Goal: Task Accomplishment & Management: Manage account settings

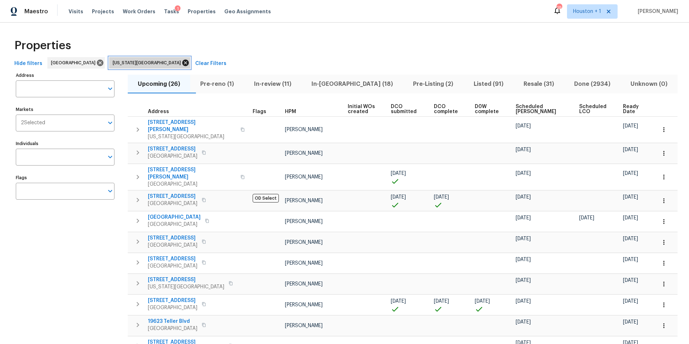
click at [182, 61] on icon at bounding box center [186, 63] width 8 height 8
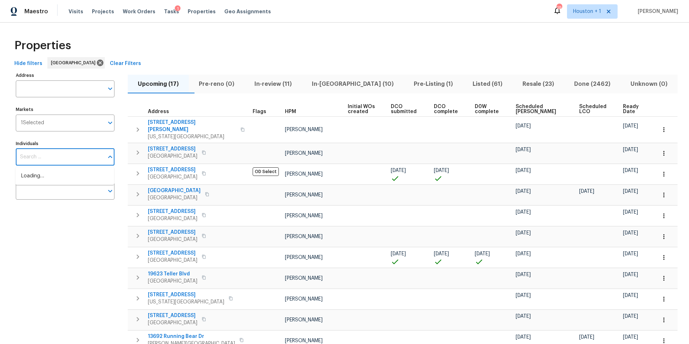
click at [54, 158] on input "Individuals" at bounding box center [60, 157] width 88 height 17
type input "navid"
click at [41, 181] on li "[PERSON_NAME]" at bounding box center [64, 179] width 87 height 15
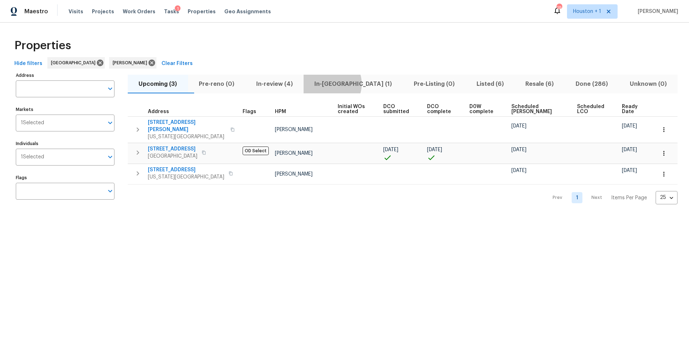
click at [345, 84] on span "In-reno (1)" at bounding box center [353, 84] width 91 height 10
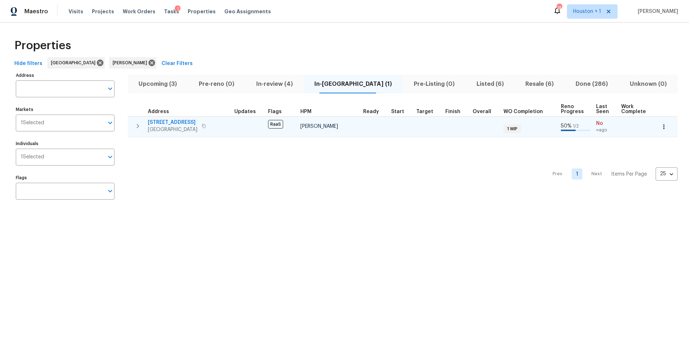
click at [174, 122] on span "5009 Bataan Rd" at bounding box center [173, 122] width 50 height 7
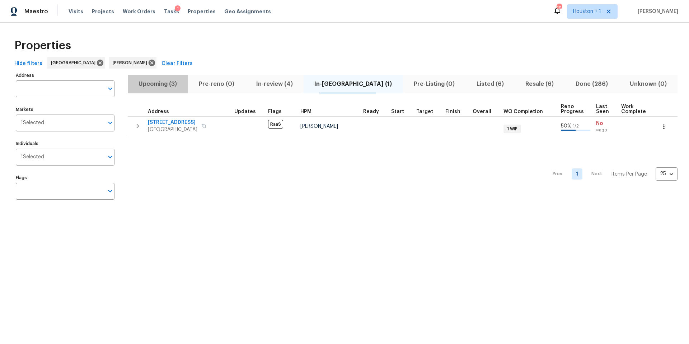
click at [162, 86] on span "Upcoming (3)" at bounding box center [158, 84] width 52 height 10
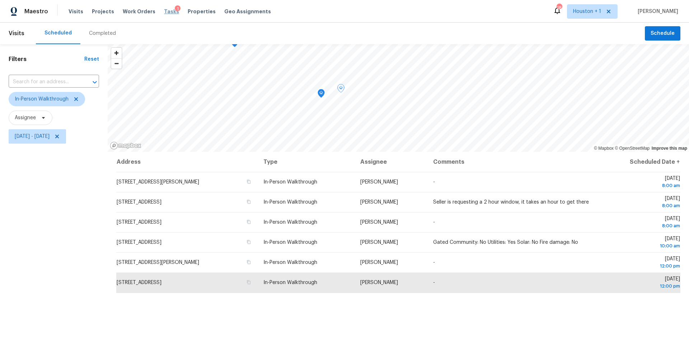
click at [166, 12] on span "Tasks" at bounding box center [171, 11] width 15 height 5
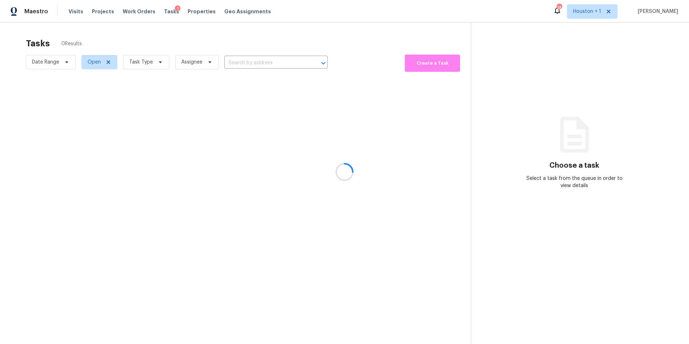
click at [142, 65] on div at bounding box center [344, 172] width 689 height 344
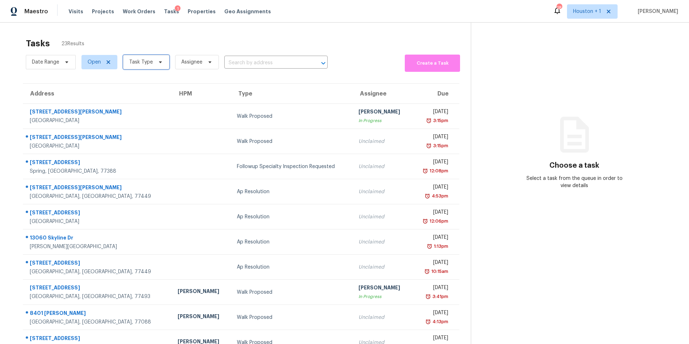
click at [142, 65] on span "Task Type" at bounding box center [141, 62] width 24 height 7
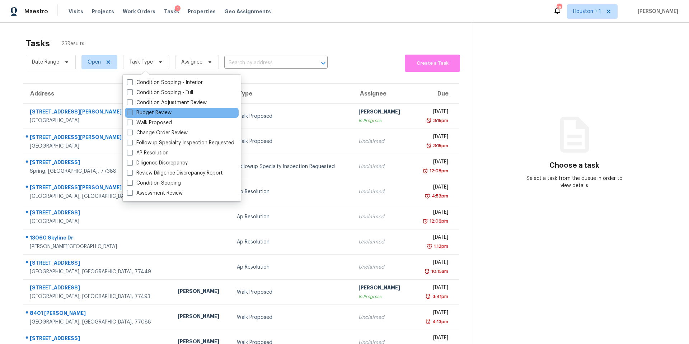
click at [141, 112] on label "Budget Review" at bounding box center [149, 112] width 45 height 7
click at [132, 112] on input "Budget Review" at bounding box center [129, 111] width 5 height 5
checkbox input "true"
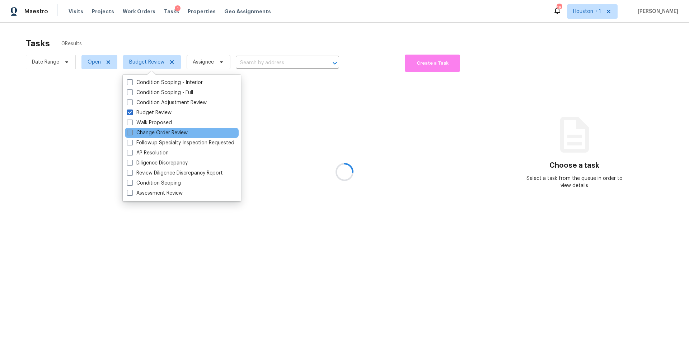
click at [141, 134] on label "Change Order Review" at bounding box center [157, 132] width 61 height 7
click at [132, 134] on input "Change Order Review" at bounding box center [129, 131] width 5 height 5
checkbox input "true"
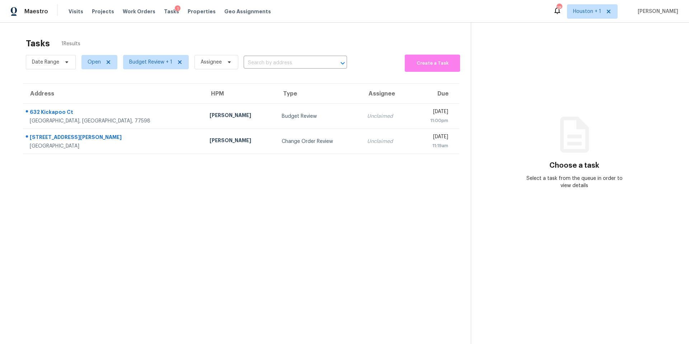
click at [109, 229] on section "Tasks 1 Results Date Range Open Budget Review + 1 Assignee ​ Create a Task Addr…" at bounding box center [240, 200] width 459 height 332
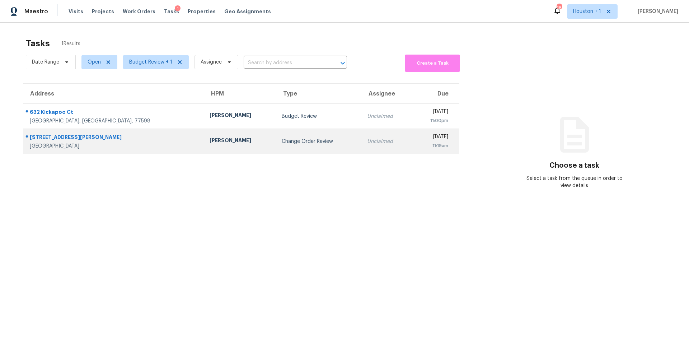
click at [210, 140] on div "[PERSON_NAME]" at bounding box center [240, 141] width 61 height 9
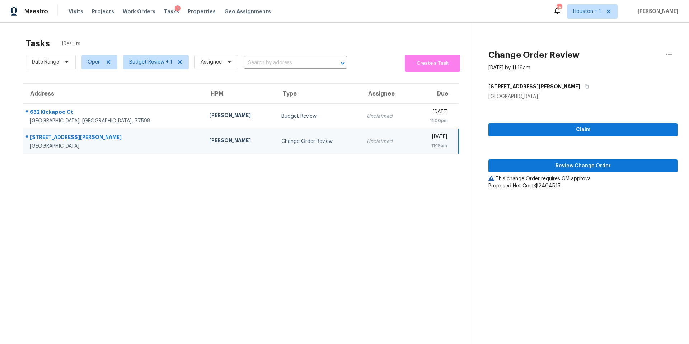
click at [511, 173] on div "Claim Review Change Order This change Order requires GM approval Proposed Net C…" at bounding box center [582, 144] width 189 height 89
click at [515, 170] on button "Review Change Order" at bounding box center [582, 165] width 189 height 13
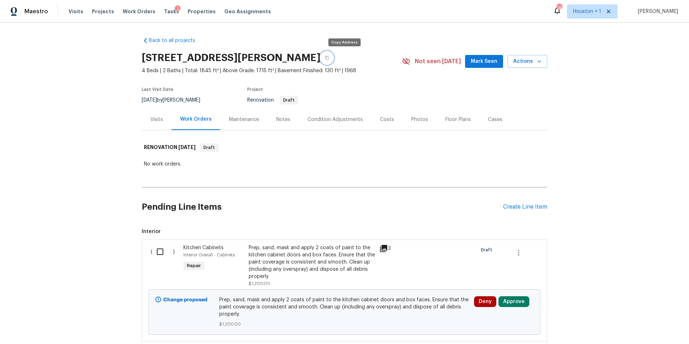
click at [329, 57] on icon "button" at bounding box center [327, 58] width 4 height 4
click at [355, 120] on div "Condition Adjustments" at bounding box center [335, 119] width 55 height 7
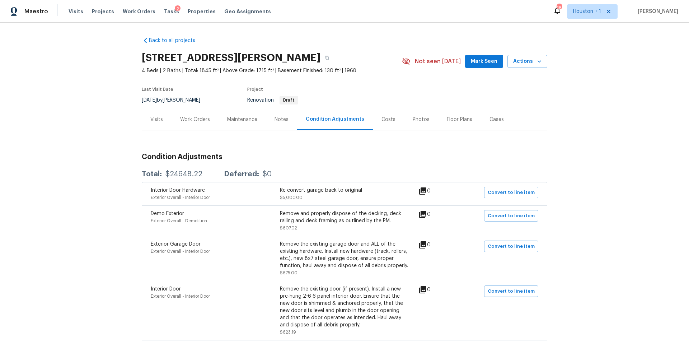
click at [388, 120] on div "Costs" at bounding box center [389, 119] width 14 height 7
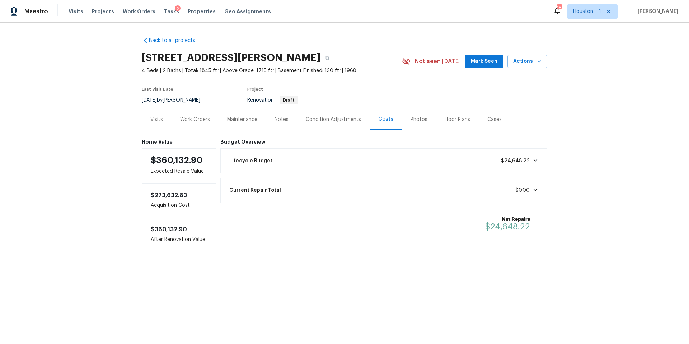
click at [334, 156] on div "Lifecycle Budget $24,648.22" at bounding box center [384, 161] width 318 height 16
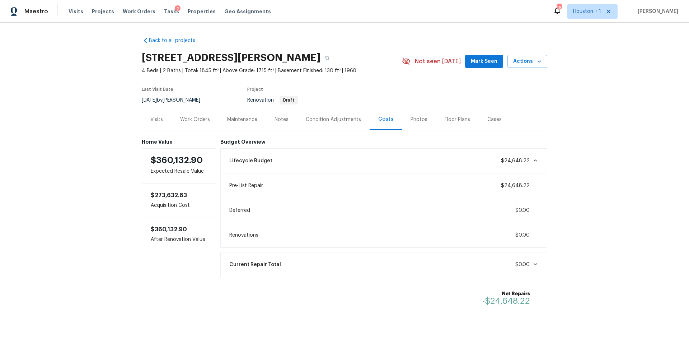
click at [191, 117] on div "Work Orders" at bounding box center [195, 119] width 30 height 7
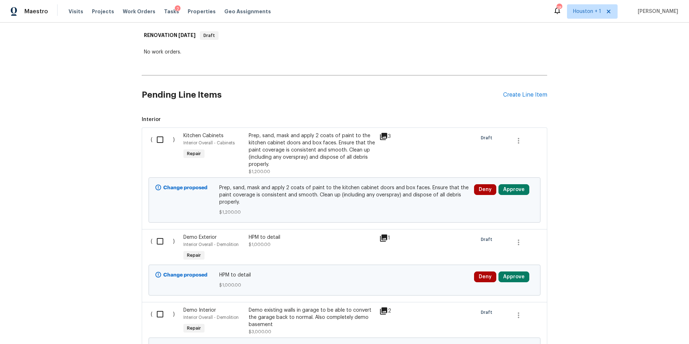
scroll to position [113, 0]
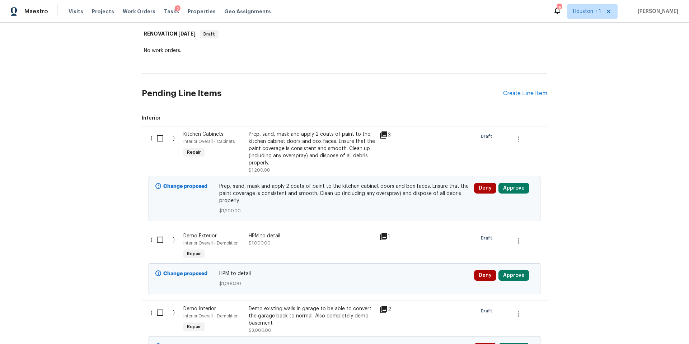
click at [383, 237] on icon at bounding box center [383, 236] width 9 height 9
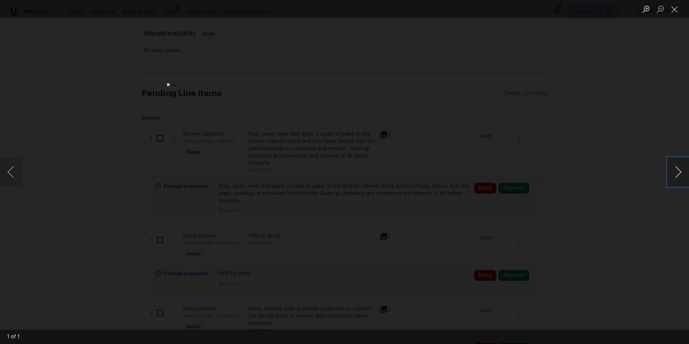
click at [682, 175] on button "Next image" at bounding box center [679, 172] width 22 height 29
click at [629, 158] on div "Lightbox" at bounding box center [344, 172] width 689 height 344
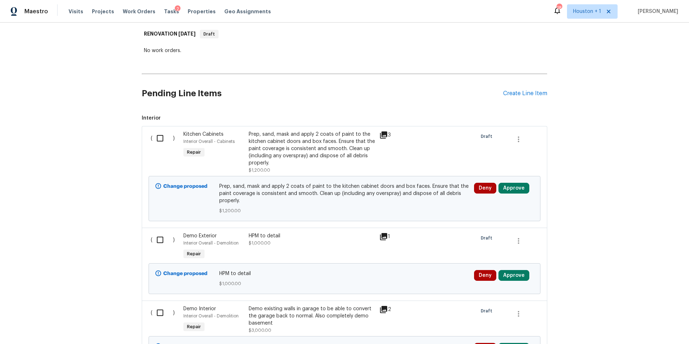
click at [386, 135] on icon at bounding box center [383, 134] width 7 height 7
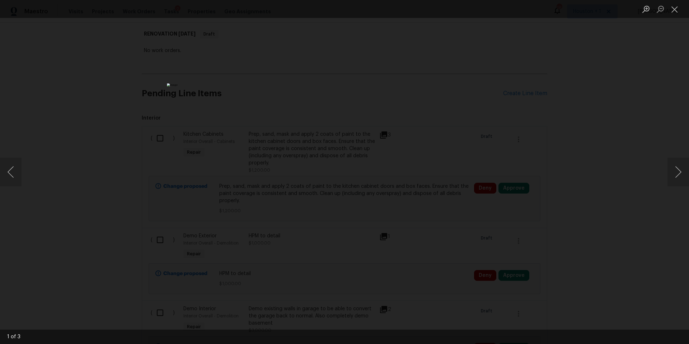
click at [395, 155] on img "Lightbox" at bounding box center [344, 171] width 355 height 177
click at [683, 172] on button "Next image" at bounding box center [679, 172] width 22 height 29
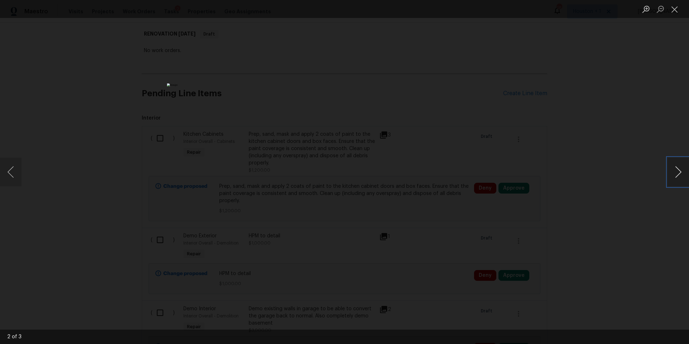
click at [682, 171] on button "Next image" at bounding box center [679, 172] width 22 height 29
click at [635, 172] on div "Lightbox" at bounding box center [344, 172] width 689 height 344
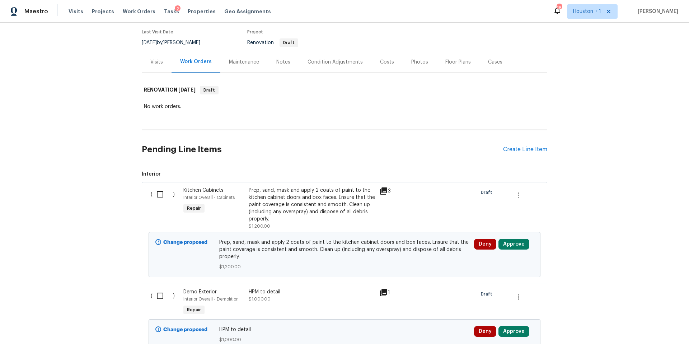
scroll to position [0, 0]
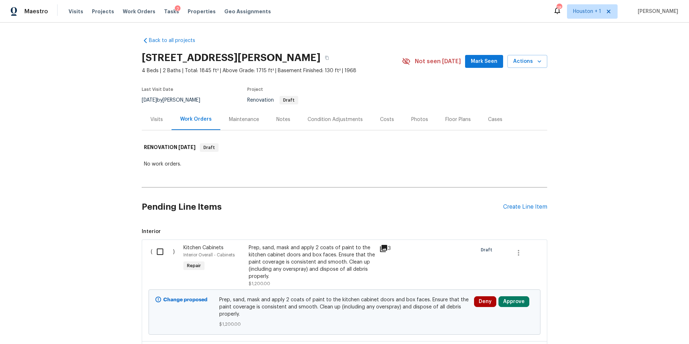
click at [159, 118] on div "Visits" at bounding box center [156, 119] width 13 height 7
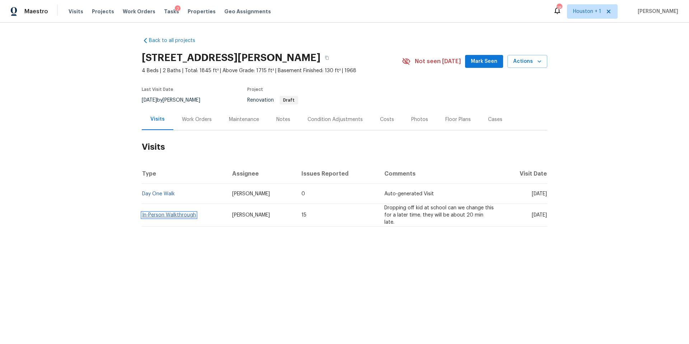
click at [168, 214] on link "In-Person Walkthrough" at bounding box center [169, 214] width 54 height 5
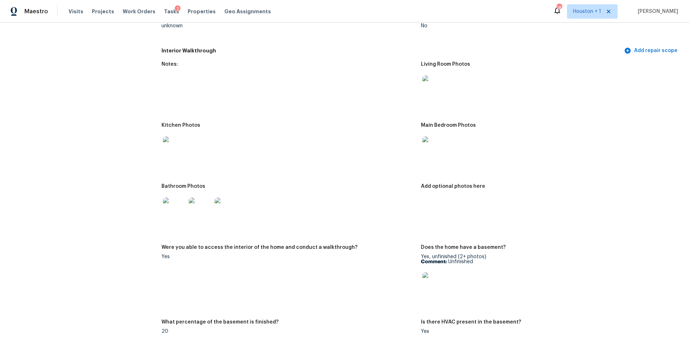
scroll to position [744, 0]
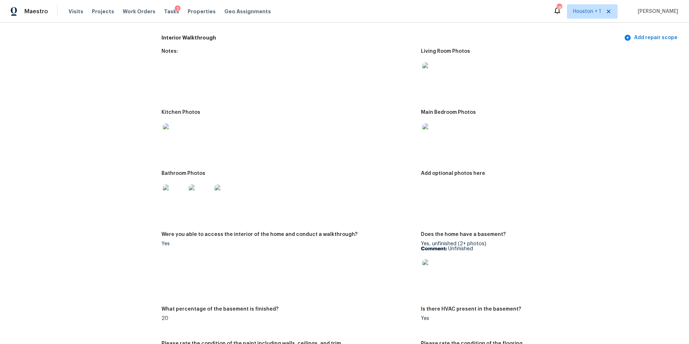
click at [164, 123] on img at bounding box center [174, 134] width 23 height 23
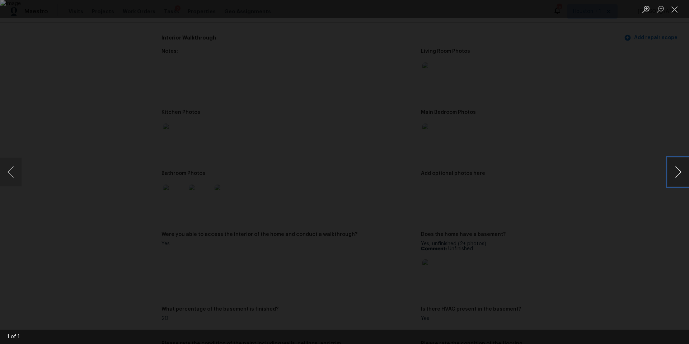
click at [678, 170] on button "Next image" at bounding box center [679, 172] width 22 height 29
click at [599, 183] on div "Lightbox" at bounding box center [344, 172] width 689 height 344
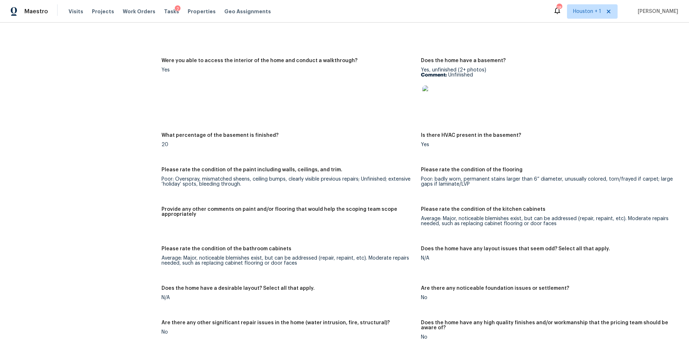
scroll to position [918, 0]
click at [429, 95] on img at bounding box center [433, 96] width 23 height 23
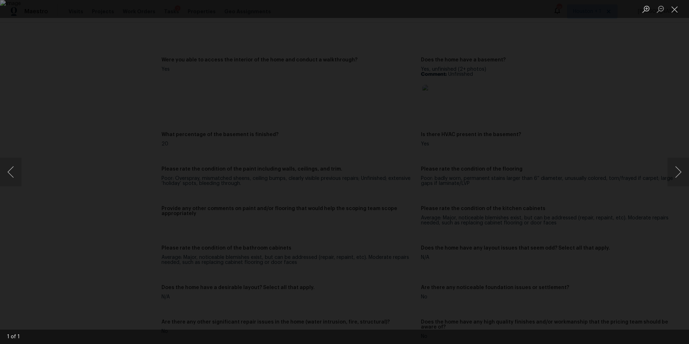
click at [619, 117] on div "Lightbox" at bounding box center [344, 172] width 689 height 344
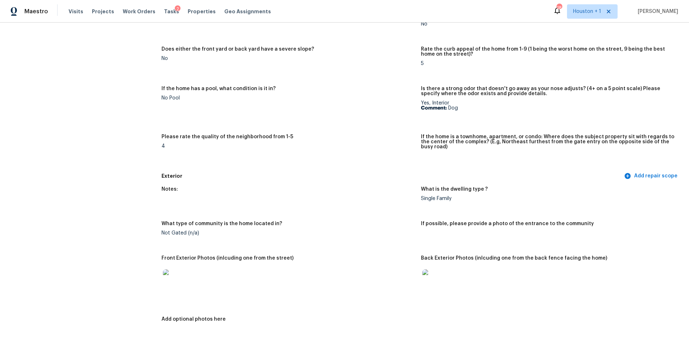
scroll to position [0, 0]
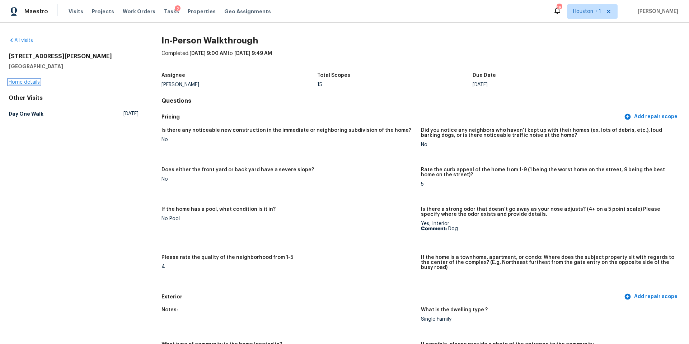
click at [25, 81] on link "Home details" at bounding box center [24, 82] width 31 height 5
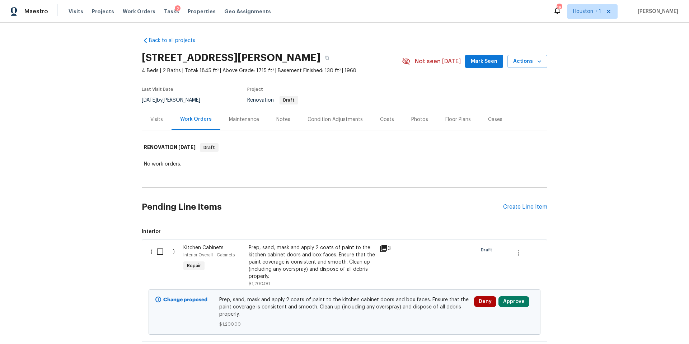
click at [312, 258] on div "Prep, sand, mask and apply 2 coats of paint to the kitchen cabinet doors and bo…" at bounding box center [312, 262] width 126 height 36
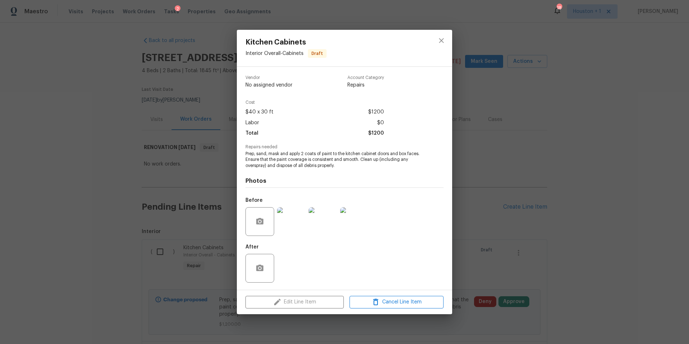
click at [318, 225] on img at bounding box center [323, 221] width 29 height 29
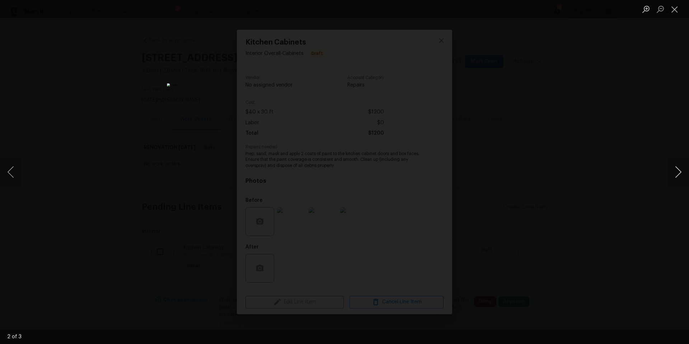
click at [680, 174] on button "Next image" at bounding box center [679, 172] width 22 height 29
click at [641, 191] on div "Lightbox" at bounding box center [344, 172] width 689 height 344
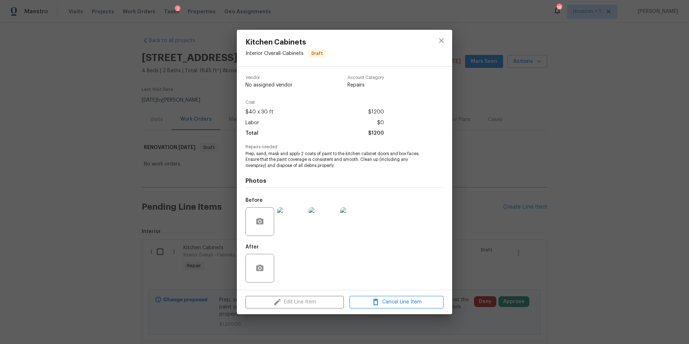
click at [358, 223] on img at bounding box center [354, 221] width 29 height 29
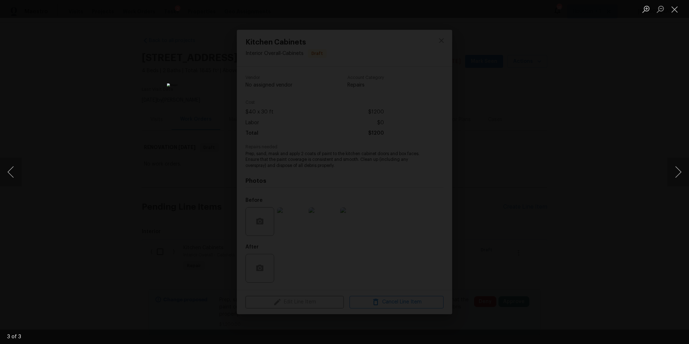
click at [540, 192] on div "Lightbox" at bounding box center [344, 172] width 689 height 344
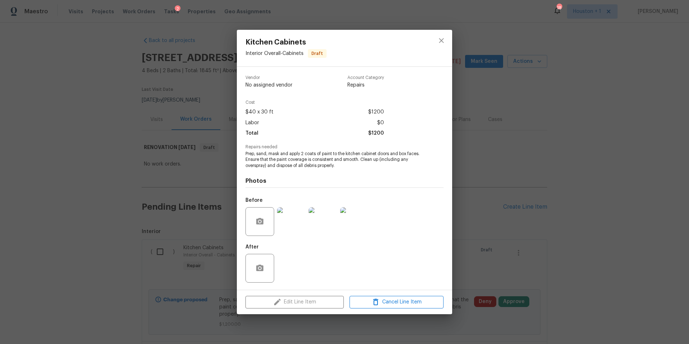
click at [500, 161] on div "Kitchen Cabinets Interior Overall - Cabinets Draft Vendor No assigned vendor Ac…" at bounding box center [344, 172] width 689 height 344
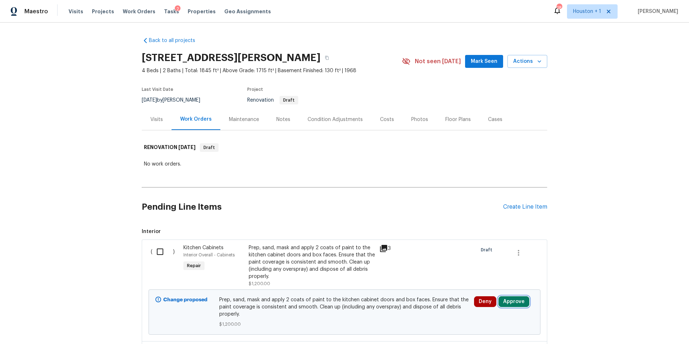
click at [510, 299] on button "Approve" at bounding box center [514, 301] width 31 height 11
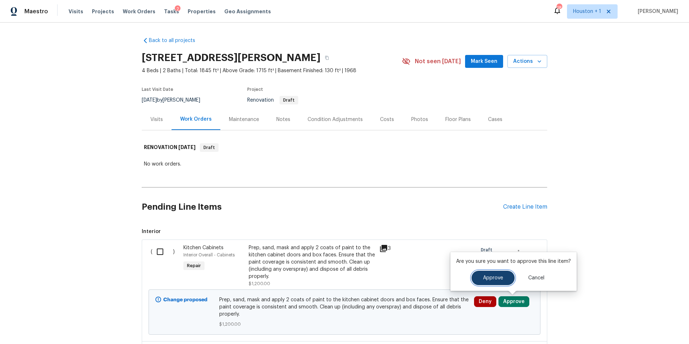
click at [483, 277] on span "Approve" at bounding box center [493, 277] width 20 height 5
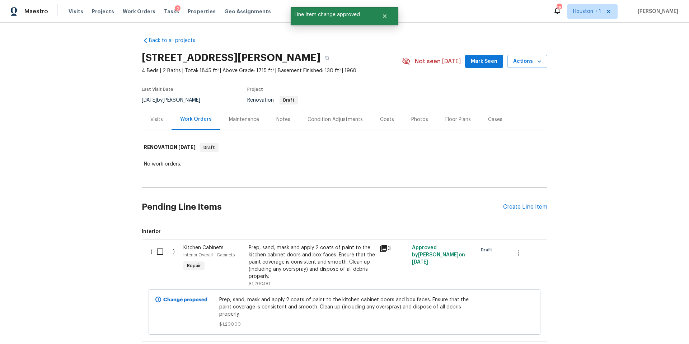
click at [408, 191] on h2 "Pending Line Items" at bounding box center [322, 206] width 361 height 33
click at [351, 218] on h2 "Pending Line Items" at bounding box center [322, 206] width 361 height 33
click at [330, 258] on div "Prep, sand, mask and apply 2 coats of paint to the kitchen cabinet doors and bo…" at bounding box center [312, 262] width 126 height 36
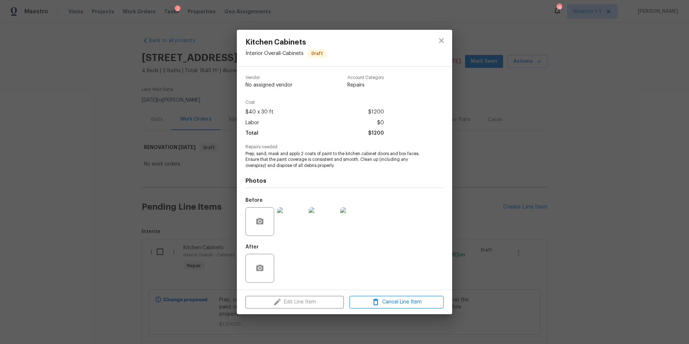
click at [494, 135] on div "Kitchen Cabinets Interior Overall - Cabinets Draft Vendor No assigned vendor Ac…" at bounding box center [344, 172] width 689 height 344
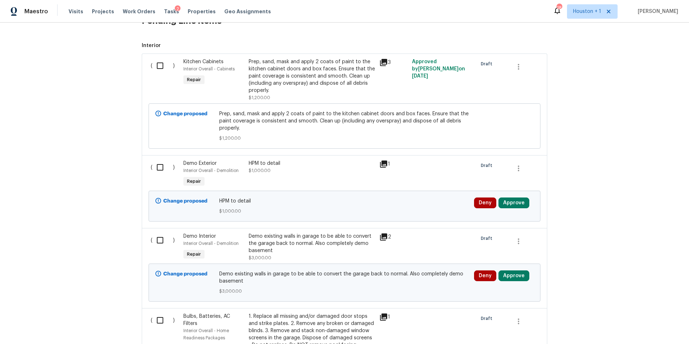
scroll to position [191, 0]
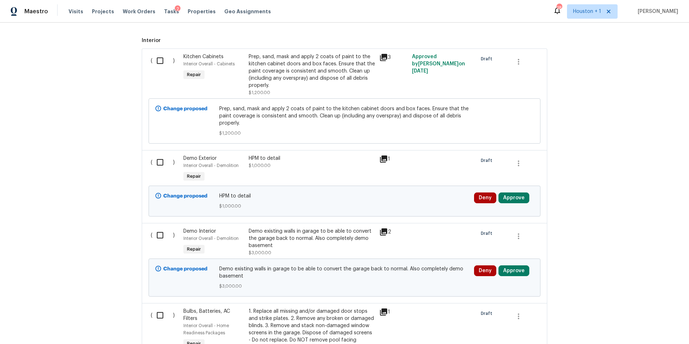
click at [388, 158] on div "1" at bounding box center [393, 159] width 28 height 9
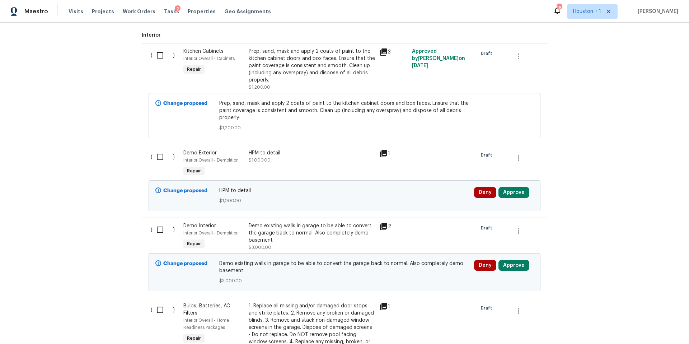
click at [298, 234] on div "Demo existing walls in garage to be able to convert the garage back to normal. …" at bounding box center [312, 233] width 126 height 22
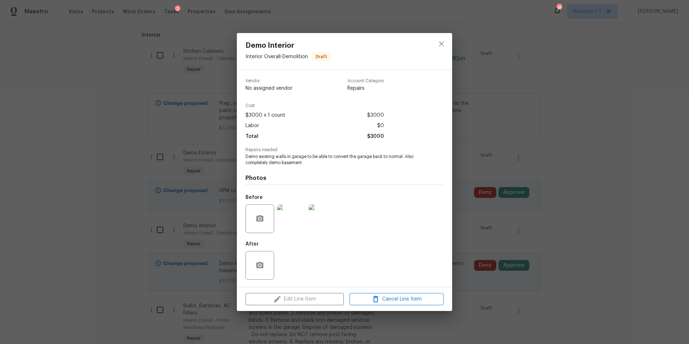
click at [297, 216] on img at bounding box center [291, 218] width 29 height 29
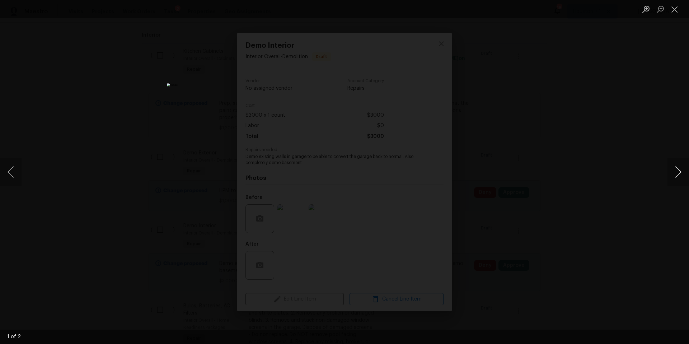
click at [679, 172] on button "Next image" at bounding box center [679, 172] width 22 height 29
click at [621, 138] on div "Lightbox" at bounding box center [344, 172] width 689 height 344
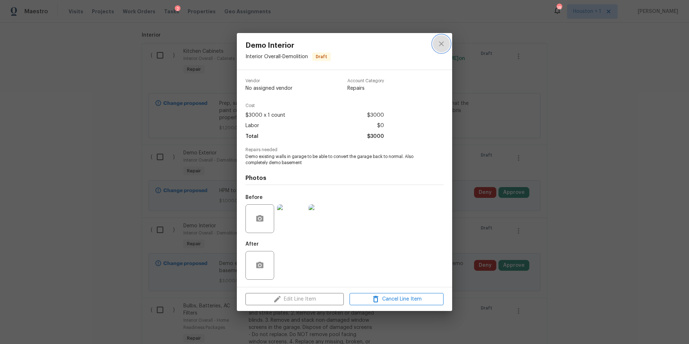
click at [440, 43] on icon "close" at bounding box center [441, 43] width 9 height 9
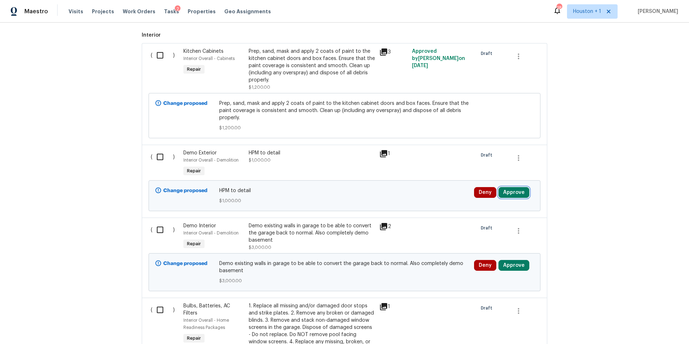
click at [514, 194] on button "Approve" at bounding box center [514, 192] width 31 height 11
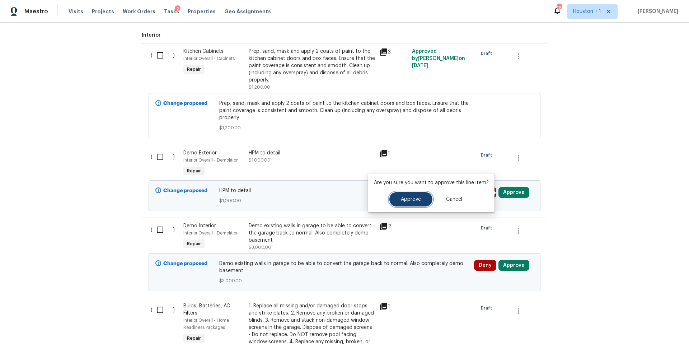
click at [404, 200] on span "Approve" at bounding box center [411, 199] width 20 height 5
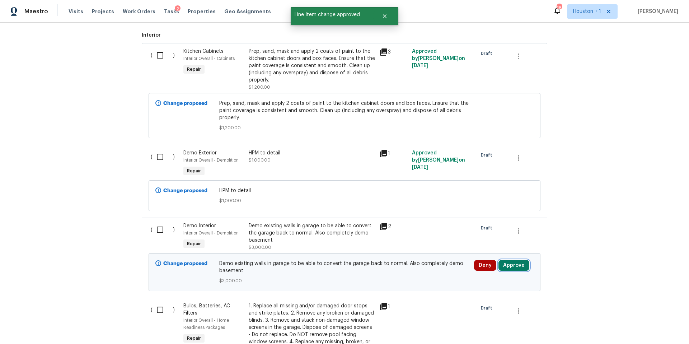
click at [515, 265] on button "Approve" at bounding box center [514, 265] width 31 height 11
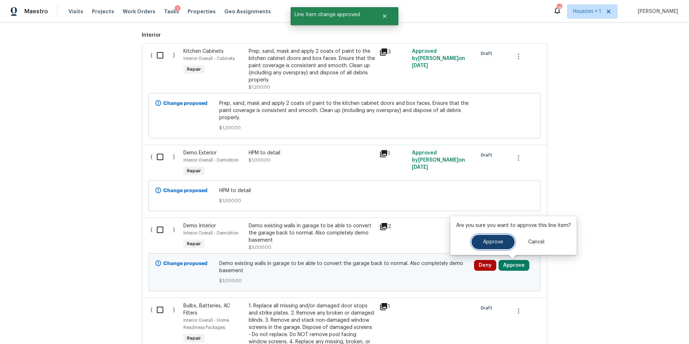
click at [490, 244] on span "Approve" at bounding box center [493, 241] width 20 height 5
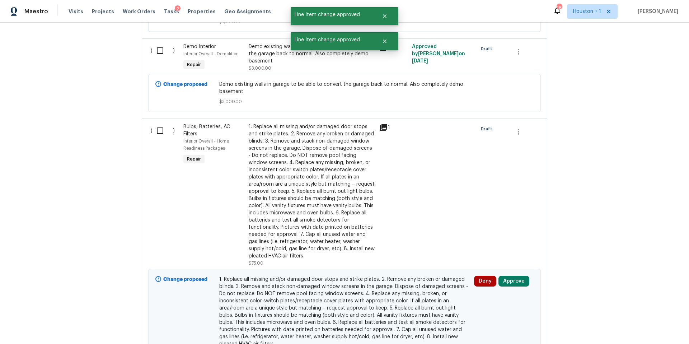
scroll to position [389, 0]
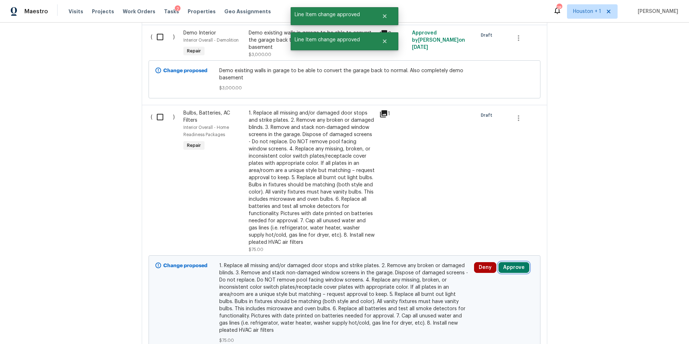
click at [509, 267] on button "Approve" at bounding box center [514, 267] width 31 height 11
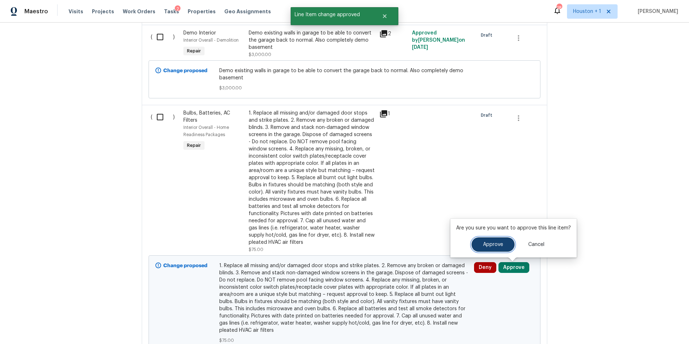
click at [486, 246] on span "Approve" at bounding box center [493, 244] width 20 height 5
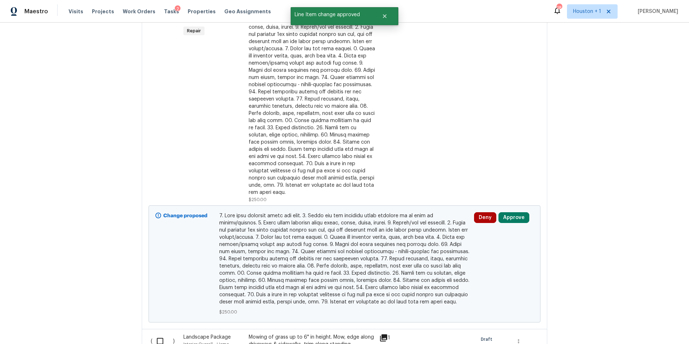
scroll to position [769, 0]
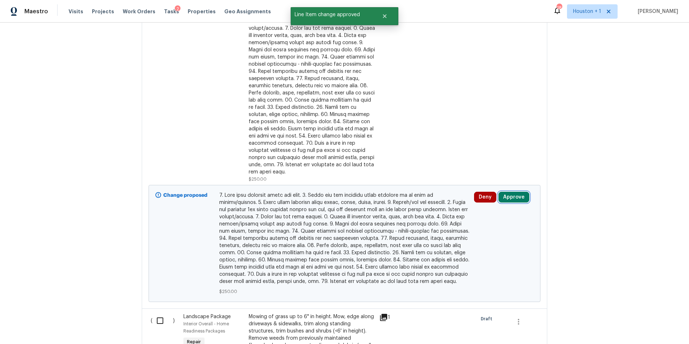
click at [508, 193] on button "Approve" at bounding box center [514, 197] width 31 height 11
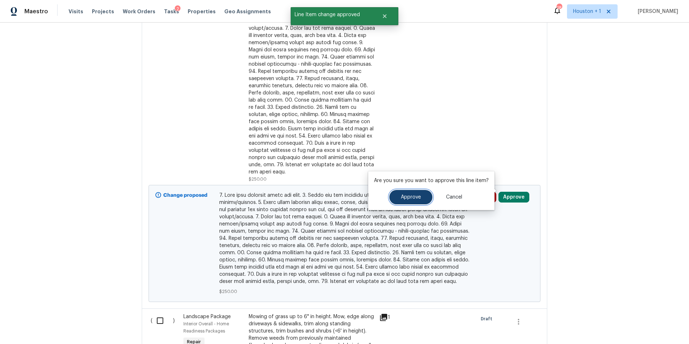
click at [420, 191] on button "Approve" at bounding box center [410, 197] width 43 height 14
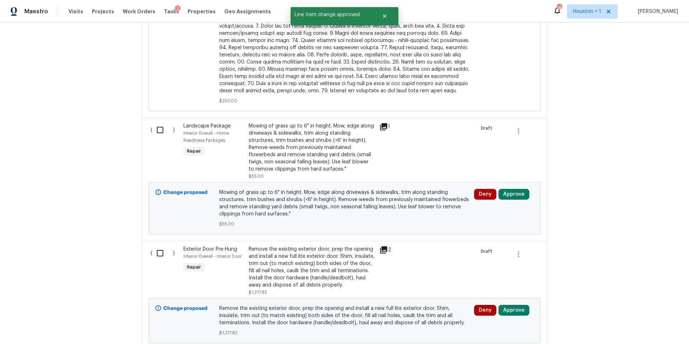
scroll to position [961, 0]
click at [511, 189] on button "Approve" at bounding box center [514, 193] width 31 height 11
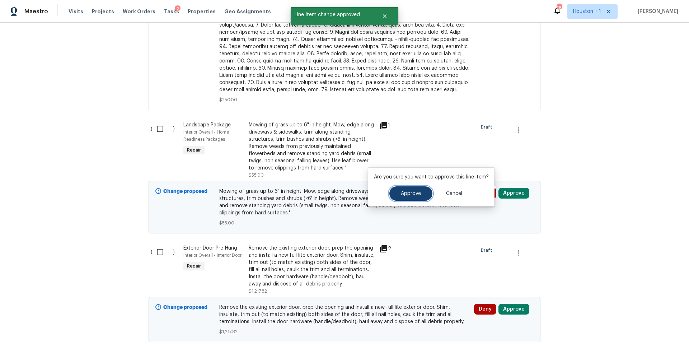
click at [416, 197] on button "Approve" at bounding box center [410, 193] width 43 height 14
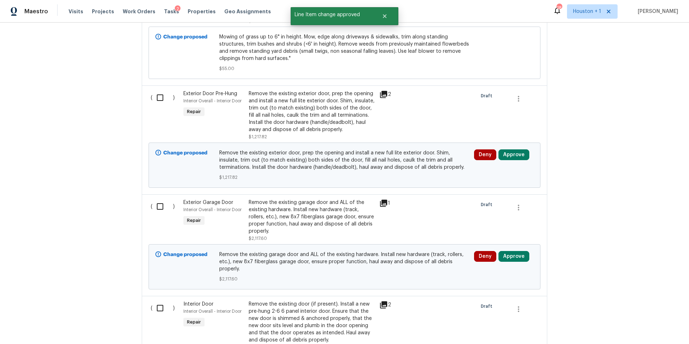
scroll to position [1118, 0]
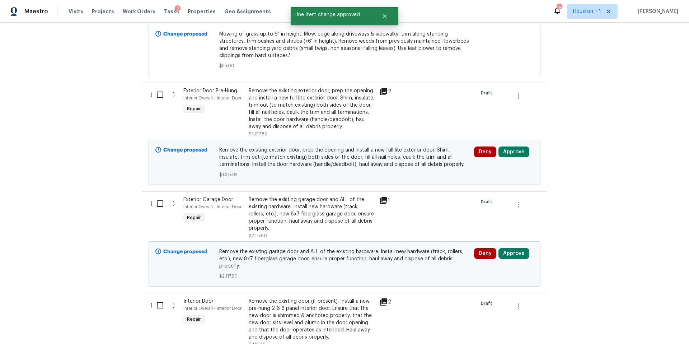
click at [384, 88] on icon at bounding box center [383, 91] width 7 height 7
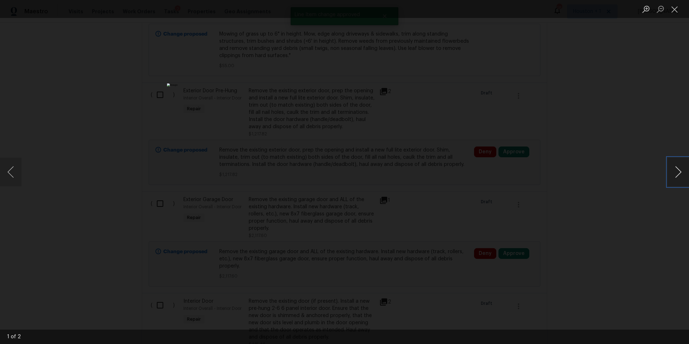
click at [677, 178] on button "Next image" at bounding box center [679, 172] width 22 height 29
click at [628, 193] on div "Lightbox" at bounding box center [344, 172] width 689 height 344
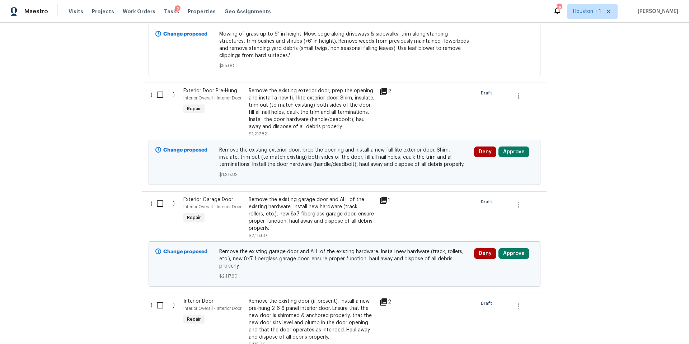
click at [345, 105] on div "Remove the existing exterior door, prep the opening and install a new full lite…" at bounding box center [312, 108] width 126 height 43
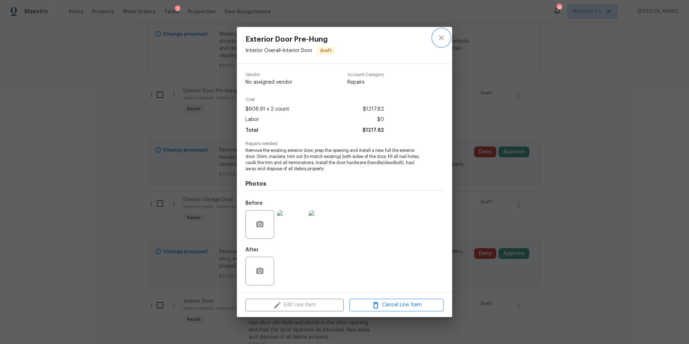
click at [438, 37] on icon "close" at bounding box center [441, 37] width 9 height 9
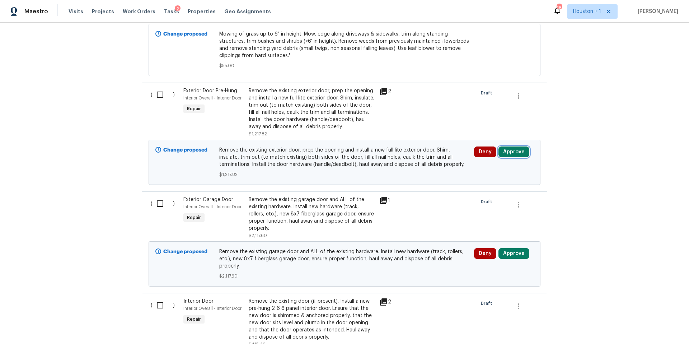
click at [512, 146] on button "Approve" at bounding box center [514, 151] width 31 height 11
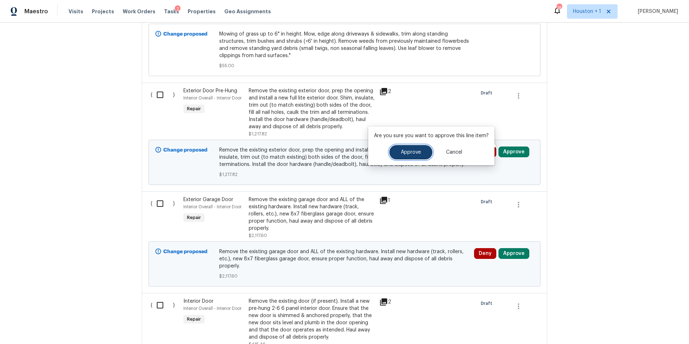
click at [413, 150] on span "Approve" at bounding box center [411, 152] width 20 height 5
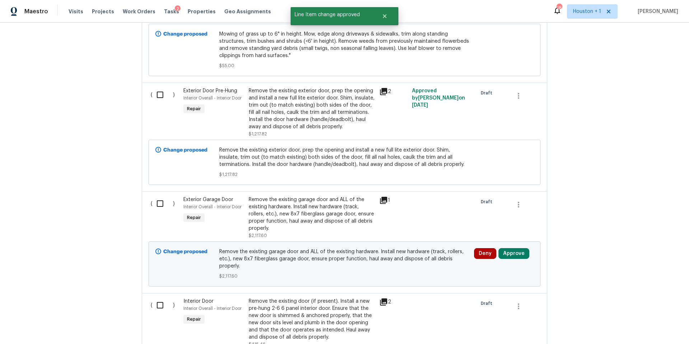
click at [385, 196] on icon at bounding box center [383, 200] width 9 height 9
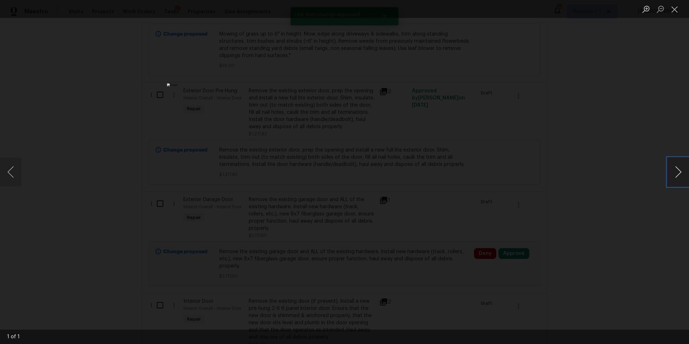
click at [683, 176] on button "Next image" at bounding box center [679, 172] width 22 height 29
click at [680, 178] on button "Next image" at bounding box center [679, 172] width 22 height 29
click at [659, 185] on div "Lightbox" at bounding box center [344, 172] width 689 height 344
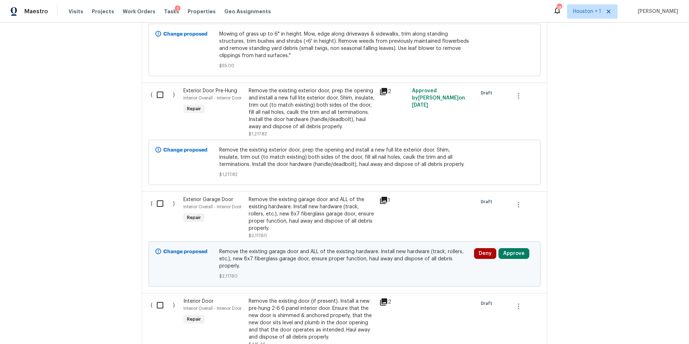
click at [331, 207] on div "Remove the existing garage door and ALL of the existing hardware. Install new h…" at bounding box center [312, 214] width 126 height 36
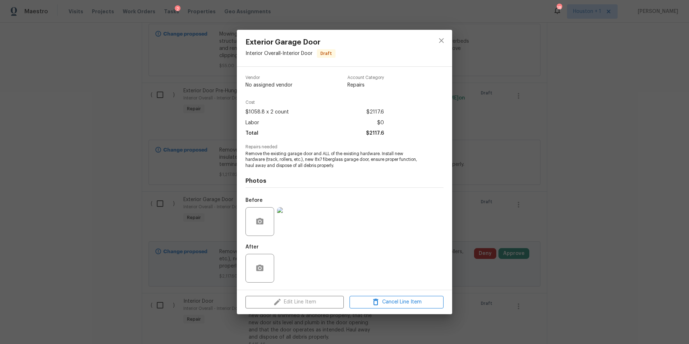
click at [298, 215] on img at bounding box center [291, 221] width 29 height 29
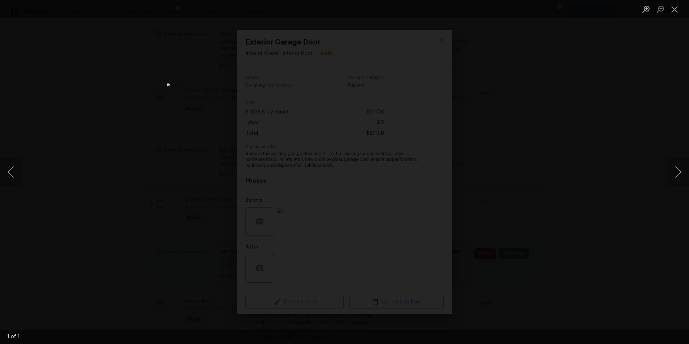
click at [584, 176] on div "Lightbox" at bounding box center [344, 172] width 689 height 344
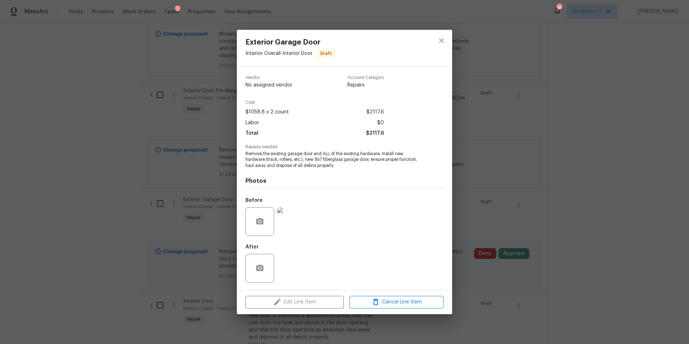
click at [506, 170] on div "Exterior Garage Door Interior Overall - Interior Door Draft Vendor No assigned …" at bounding box center [344, 172] width 689 height 344
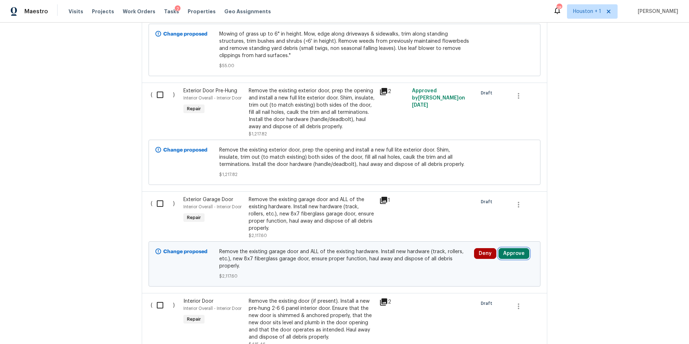
click at [510, 251] on button "Approve" at bounding box center [514, 253] width 31 height 11
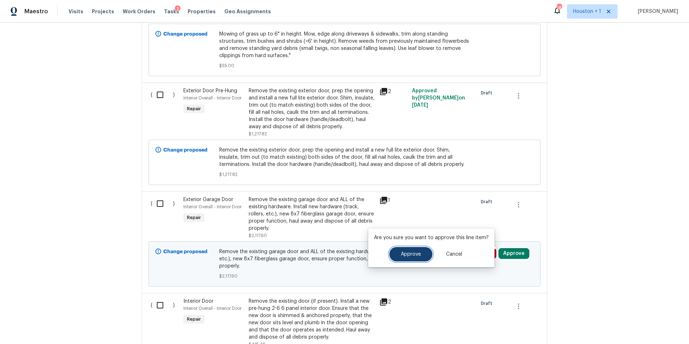
click at [410, 258] on button "Approve" at bounding box center [410, 254] width 43 height 14
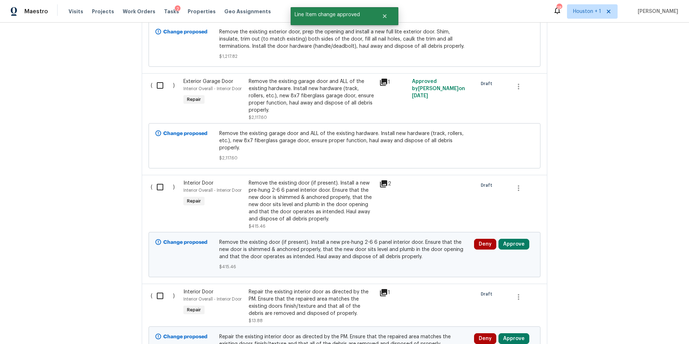
scroll to position [1237, 0]
click at [508, 238] on button "Approve" at bounding box center [514, 243] width 31 height 11
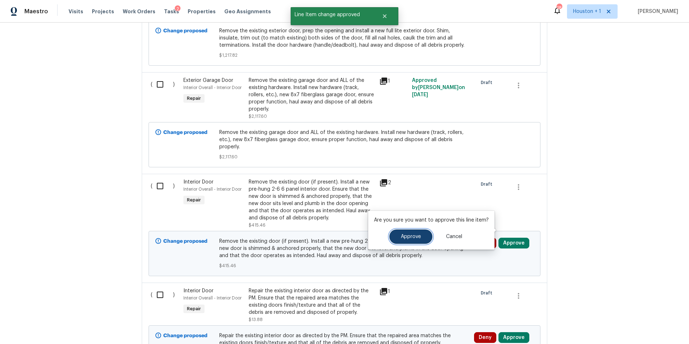
click at [420, 237] on button "Approve" at bounding box center [410, 236] width 43 height 14
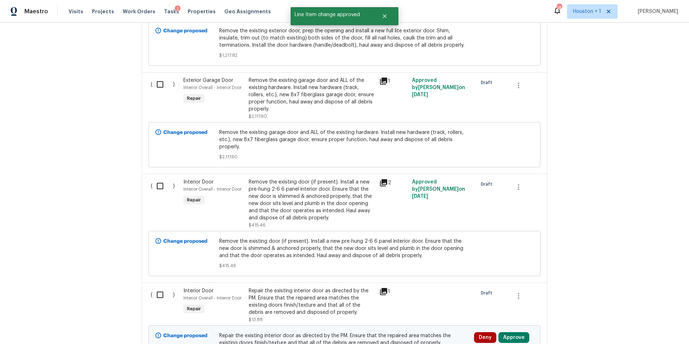
click at [384, 179] on icon at bounding box center [383, 182] width 7 height 7
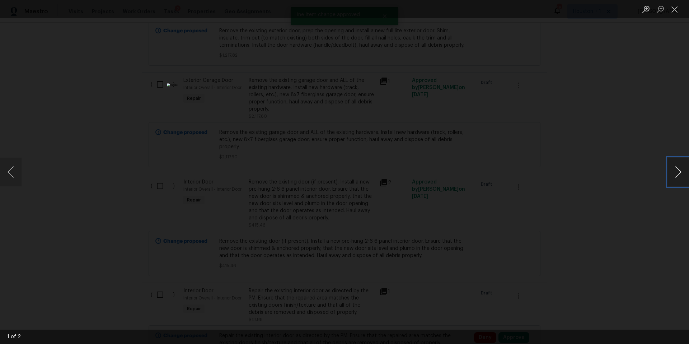
click at [676, 169] on button "Next image" at bounding box center [679, 172] width 22 height 29
click at [635, 167] on div "Lightbox" at bounding box center [344, 172] width 689 height 344
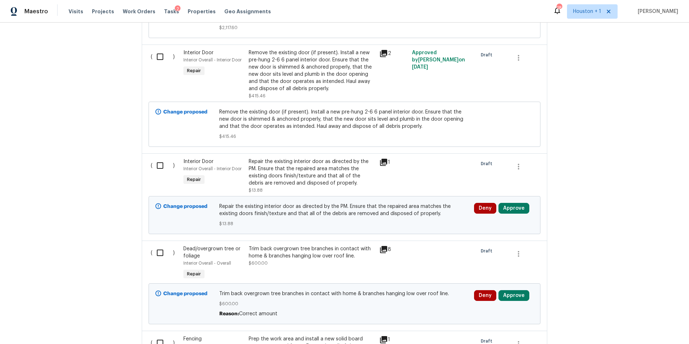
scroll to position [1384, 0]
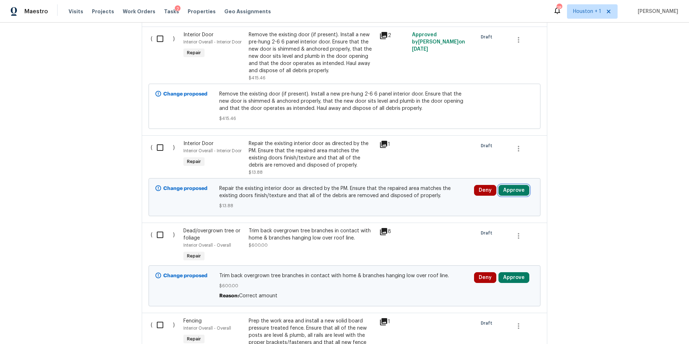
click at [519, 185] on button "Approve" at bounding box center [514, 190] width 31 height 11
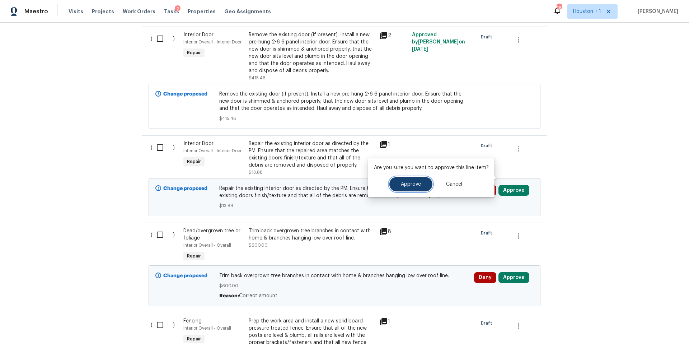
click at [416, 185] on span "Approve" at bounding box center [411, 184] width 20 height 5
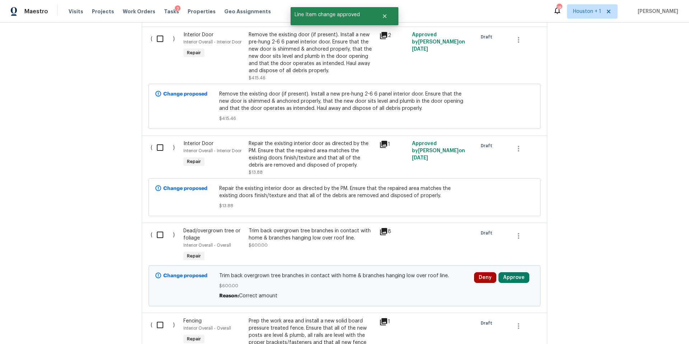
scroll to position [1385, 0]
click at [385, 140] on icon at bounding box center [383, 143] width 7 height 7
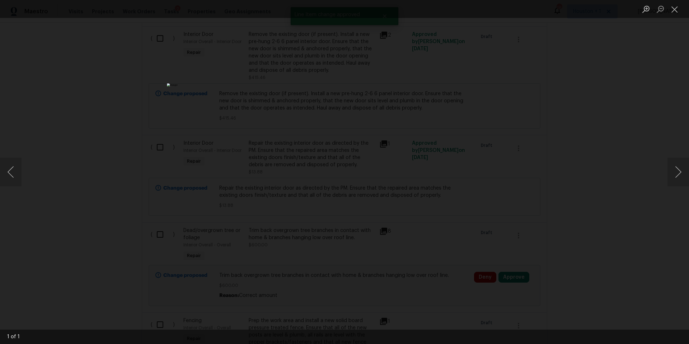
click at [629, 148] on div "Lightbox" at bounding box center [344, 172] width 689 height 344
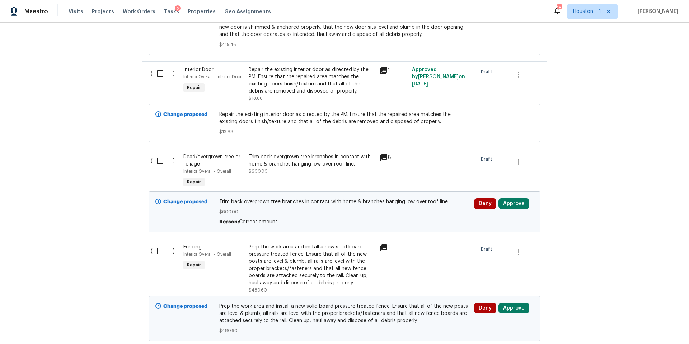
scroll to position [1470, 0]
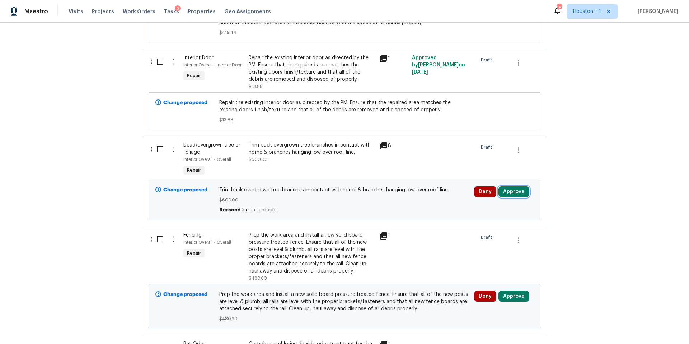
click at [517, 186] on button "Approve" at bounding box center [514, 191] width 31 height 11
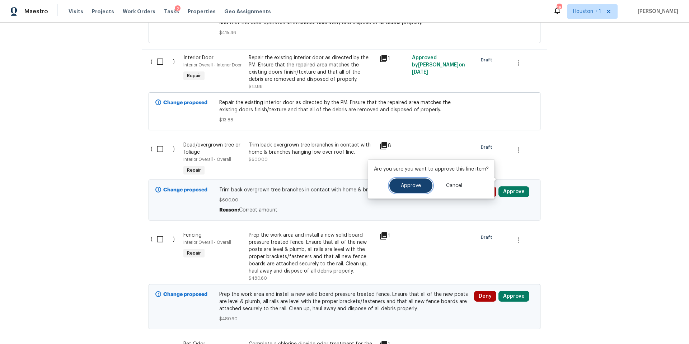
click at [413, 187] on span "Approve" at bounding box center [411, 185] width 20 height 5
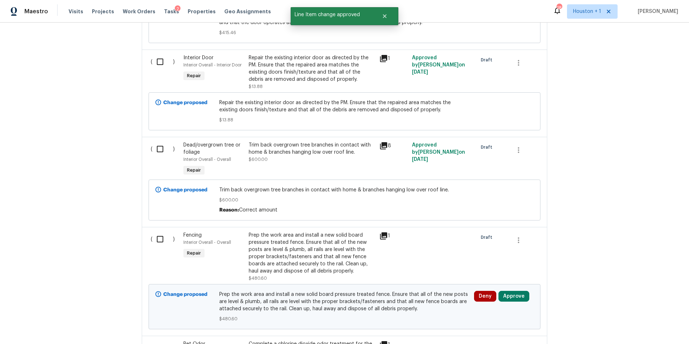
click at [373, 141] on div "Trim back overgrown tree branches in contact with home & branches hanging low o…" at bounding box center [312, 148] width 126 height 14
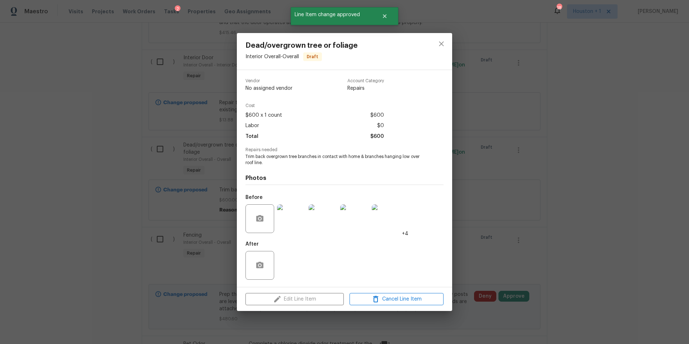
click at [287, 222] on img at bounding box center [291, 218] width 29 height 29
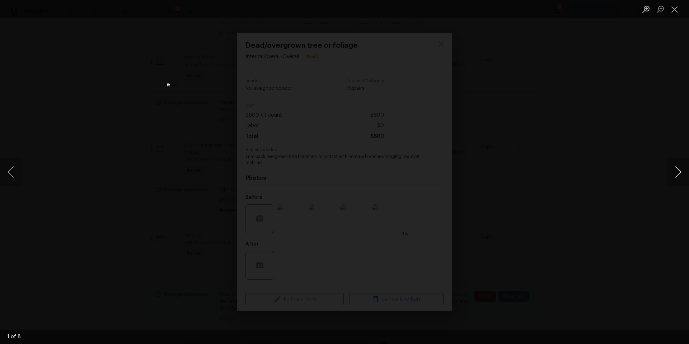
click at [678, 176] on button "Next image" at bounding box center [679, 172] width 22 height 29
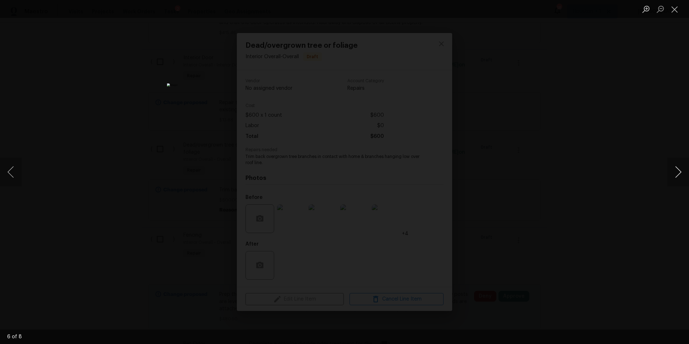
click at [678, 176] on button "Next image" at bounding box center [679, 172] width 22 height 29
click at [631, 170] on div "Lightbox" at bounding box center [344, 172] width 689 height 344
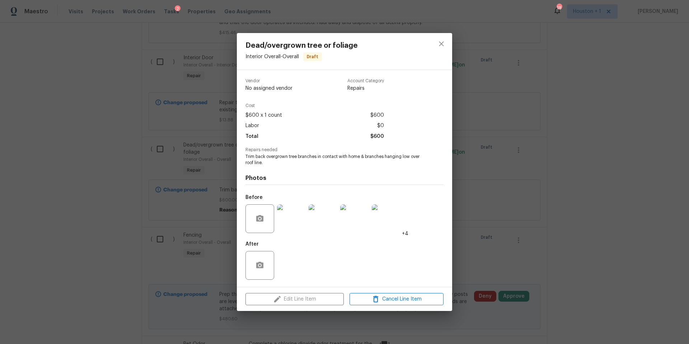
click at [590, 179] on div "Dead/overgrown tree or foliage Interior Overall - Overall Draft Vendor No assig…" at bounding box center [344, 172] width 689 height 344
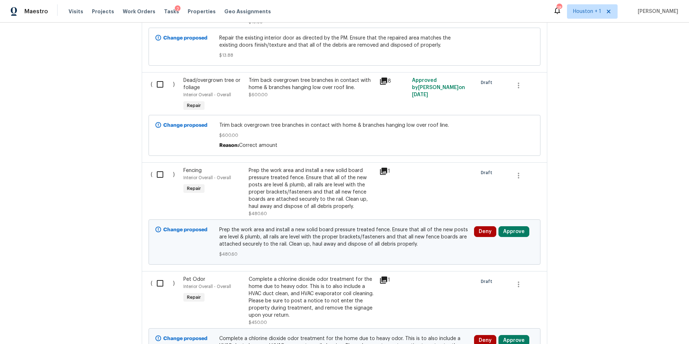
scroll to position [1538, 0]
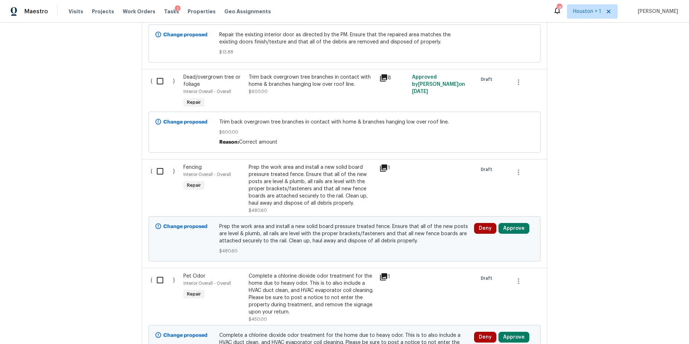
click at [383, 164] on icon at bounding box center [383, 167] width 7 height 7
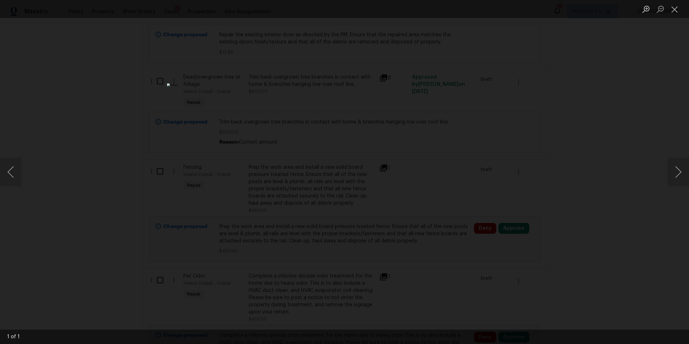
click at [637, 165] on div "Lightbox" at bounding box center [344, 172] width 689 height 344
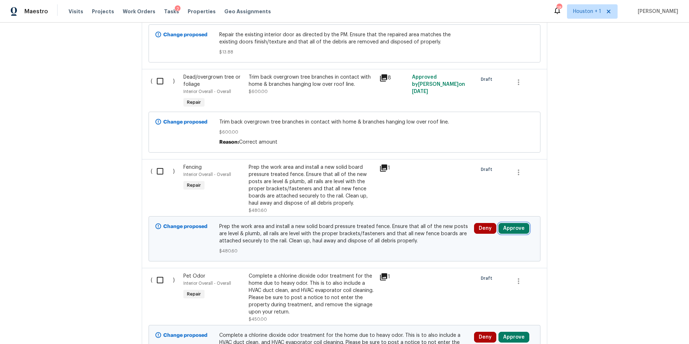
click at [517, 223] on button "Approve" at bounding box center [514, 228] width 31 height 11
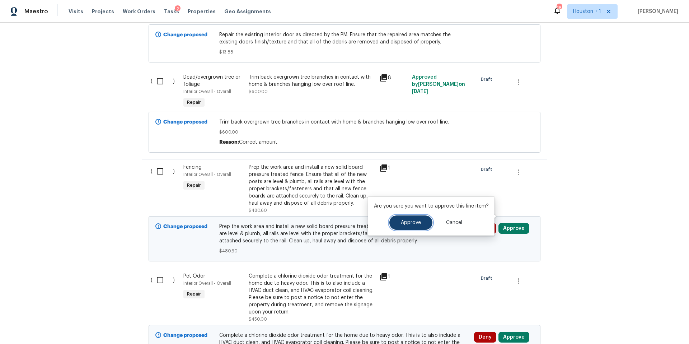
click at [417, 224] on span "Approve" at bounding box center [411, 222] width 20 height 5
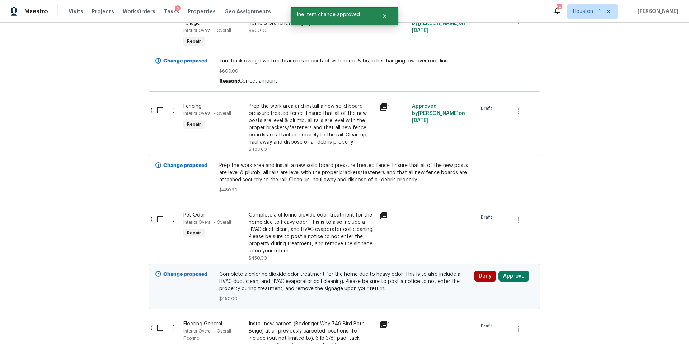
scroll to position [1624, 0]
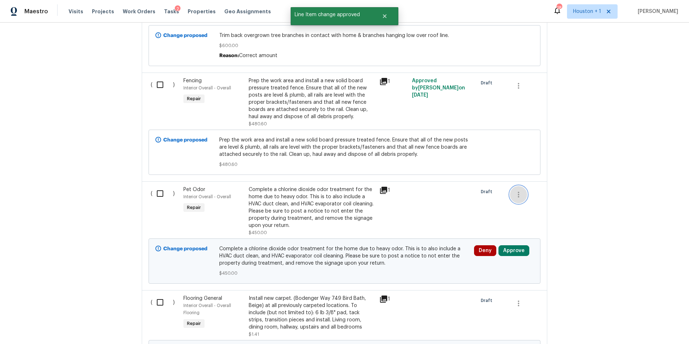
click at [521, 190] on icon "button" at bounding box center [518, 194] width 9 height 9
click at [520, 182] on li "Cancel" at bounding box center [524, 183] width 28 height 12
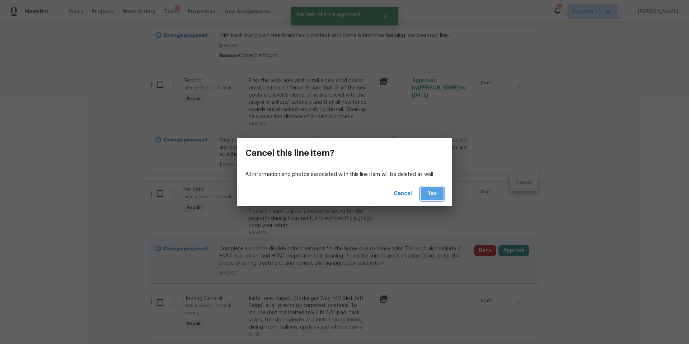
click at [435, 196] on span "Yes" at bounding box center [431, 193] width 11 height 9
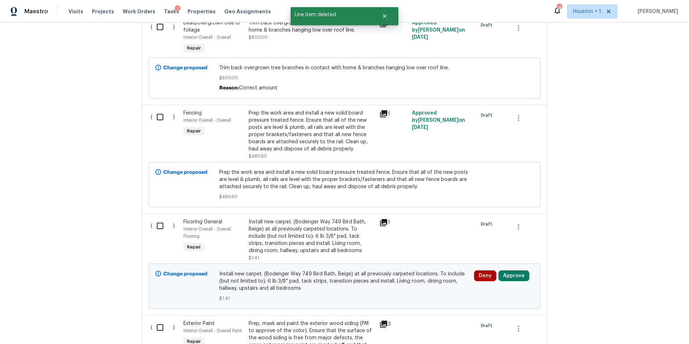
scroll to position [1595, 0]
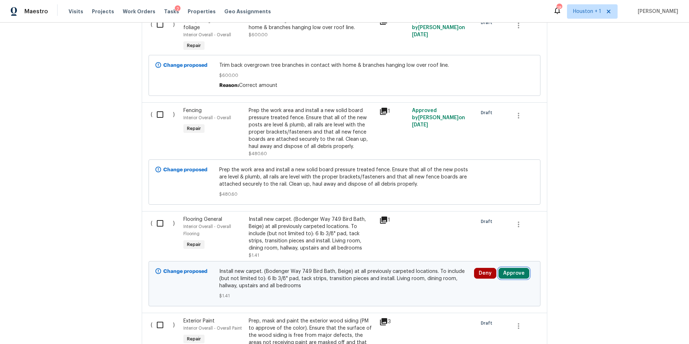
click at [514, 268] on button "Approve" at bounding box center [514, 273] width 31 height 11
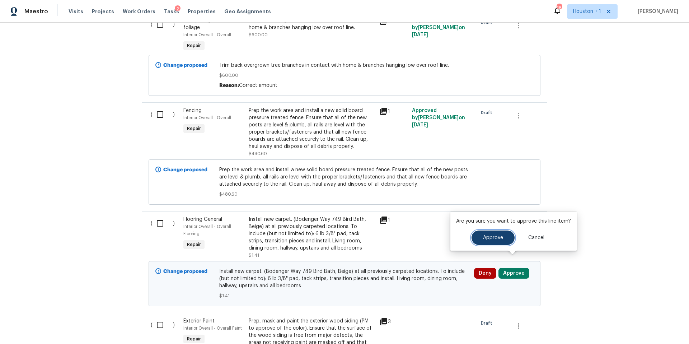
click at [494, 239] on span "Approve" at bounding box center [493, 237] width 20 height 5
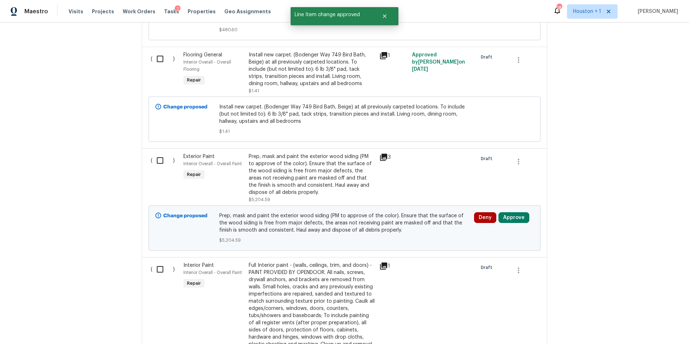
scroll to position [1763, 0]
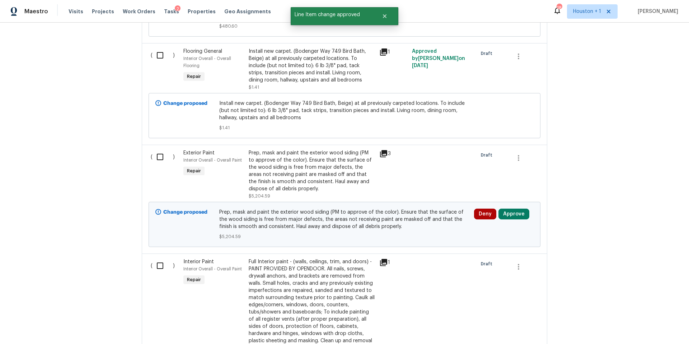
click at [340, 156] on div "Prep, mask and paint the exterior wood siding (PM to approve of the color). Ens…" at bounding box center [312, 170] width 126 height 43
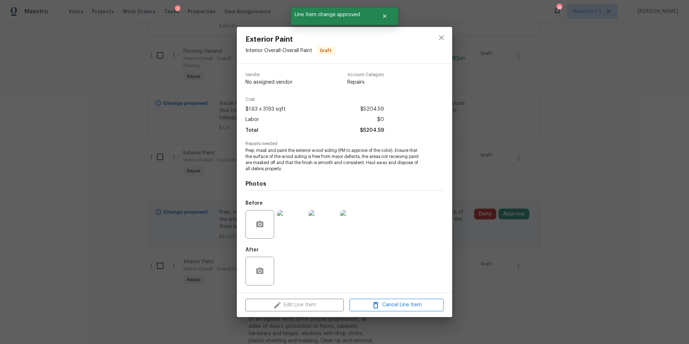
click at [294, 223] on img at bounding box center [291, 224] width 29 height 29
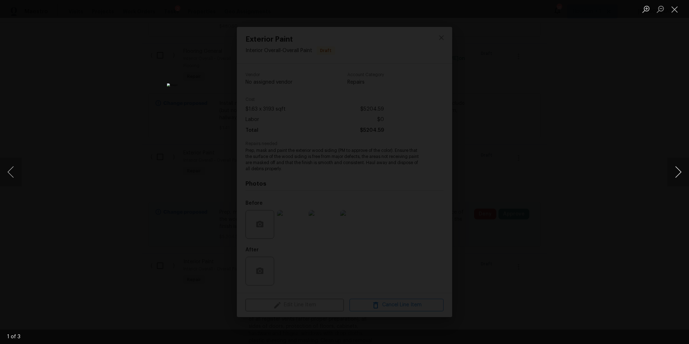
click at [679, 174] on button "Next image" at bounding box center [679, 172] width 22 height 29
click at [618, 182] on div "Lightbox" at bounding box center [344, 172] width 689 height 344
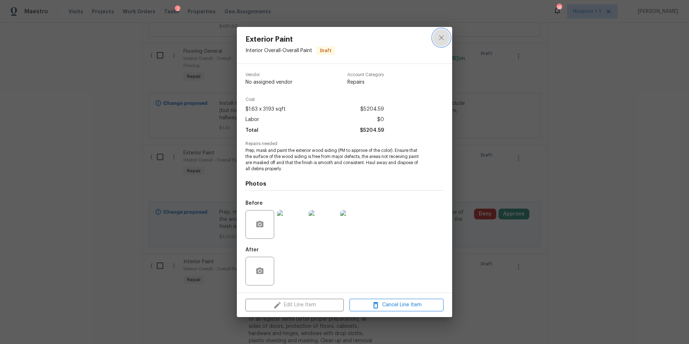
click at [441, 38] on icon "close" at bounding box center [441, 37] width 5 height 5
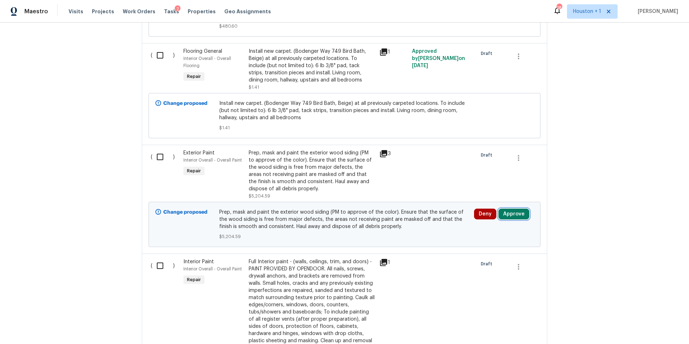
click at [518, 209] on button "Approve" at bounding box center [514, 214] width 31 height 11
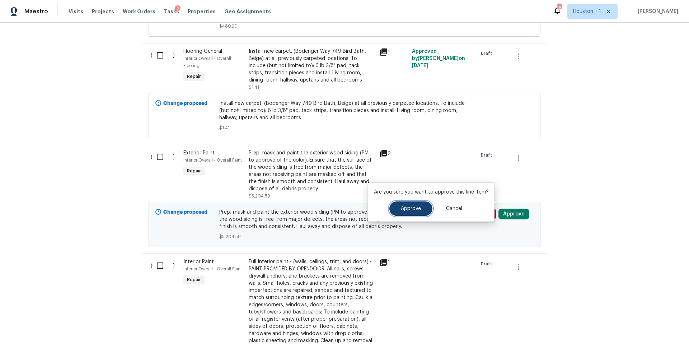
click at [422, 209] on button "Approve" at bounding box center [410, 208] width 43 height 14
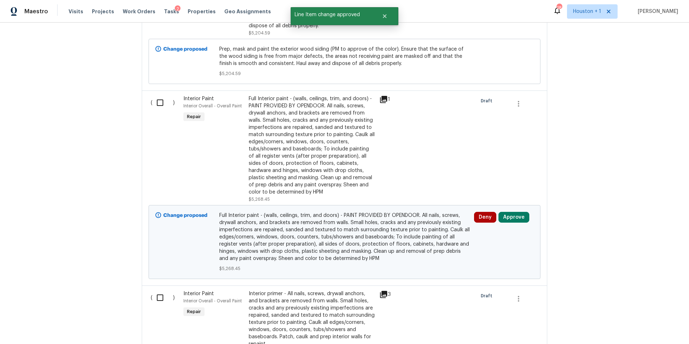
scroll to position [1931, 0]
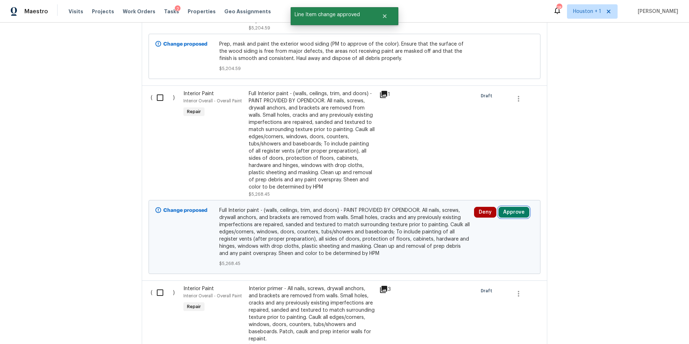
click at [511, 207] on button "Approve" at bounding box center [514, 212] width 31 height 11
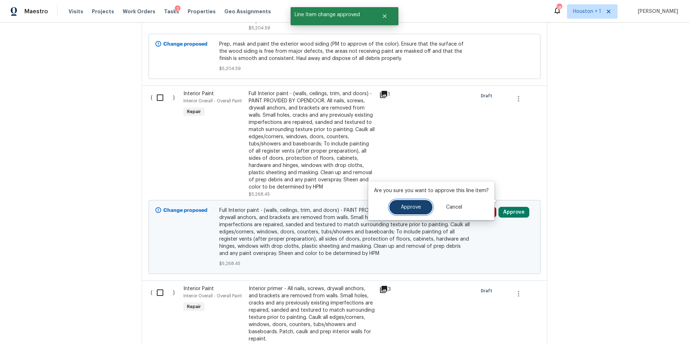
click at [404, 213] on button "Approve" at bounding box center [410, 207] width 43 height 14
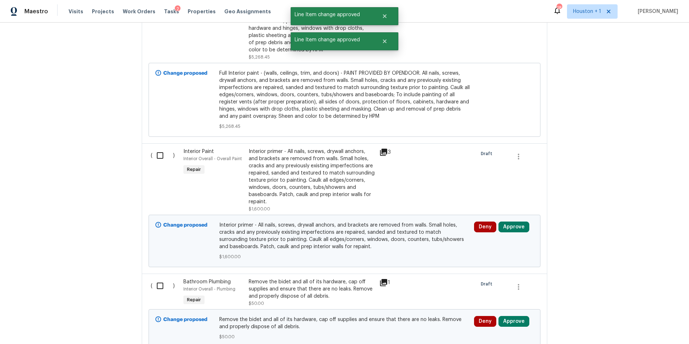
scroll to position [2072, 0]
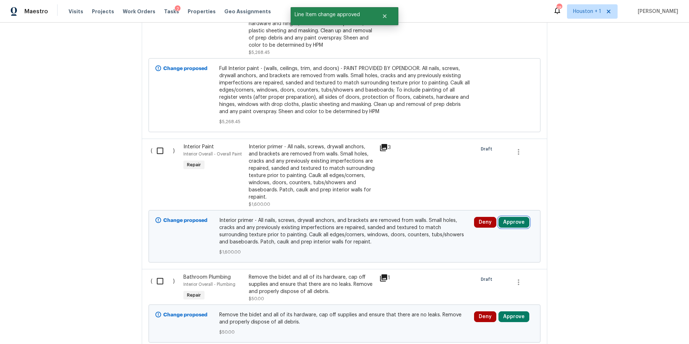
click at [510, 217] on button "Approve" at bounding box center [514, 222] width 31 height 11
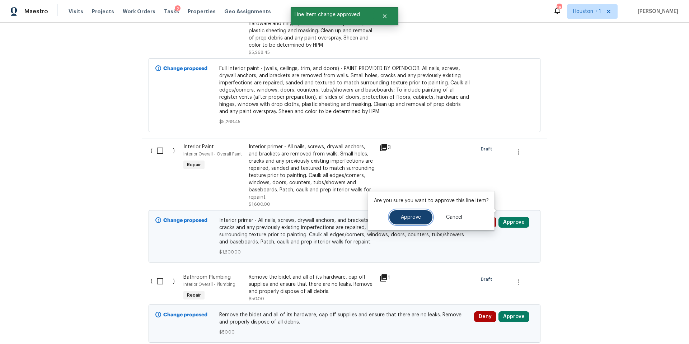
click at [410, 220] on button "Approve" at bounding box center [410, 217] width 43 height 14
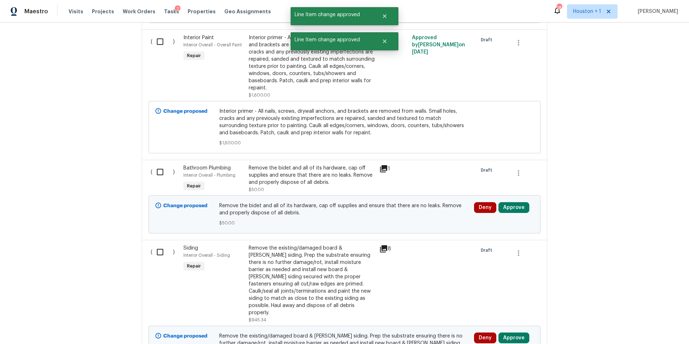
scroll to position [2186, 0]
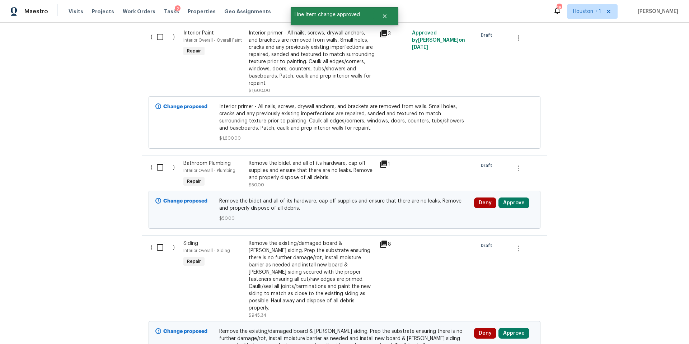
click at [332, 160] on div "Remove the bidet and all of its hardware, cap off supplies and ensure that ther…" at bounding box center [312, 171] width 126 height 22
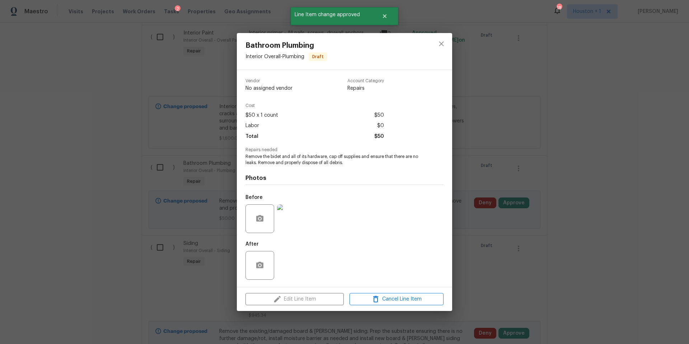
click at [292, 229] on img at bounding box center [291, 218] width 29 height 29
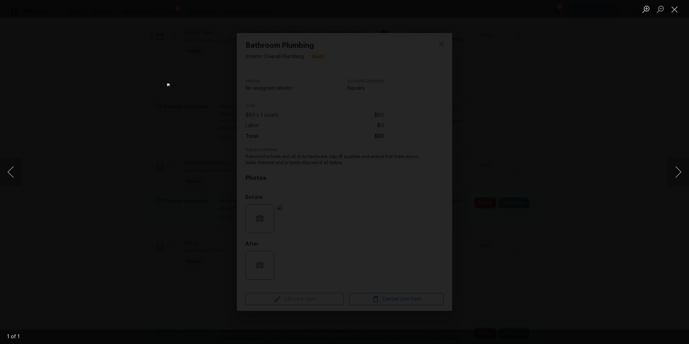
click at [480, 125] on div "Lightbox" at bounding box center [344, 172] width 689 height 344
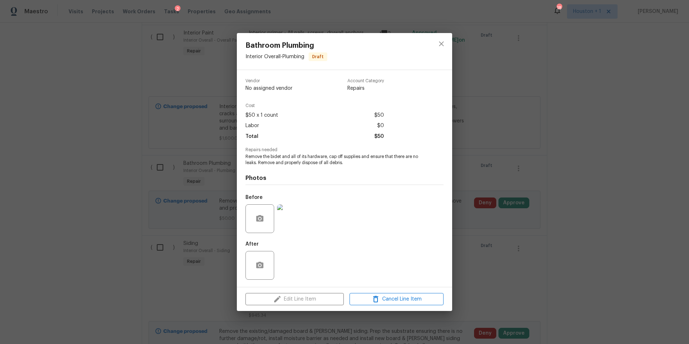
click at [495, 240] on div "Bathroom Plumbing Interior Overall - Plumbing Draft Vendor No assigned vendor A…" at bounding box center [344, 172] width 689 height 344
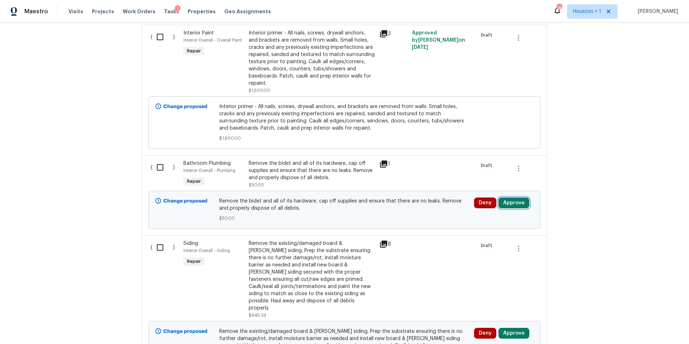
click at [510, 197] on button "Approve" at bounding box center [514, 202] width 31 height 11
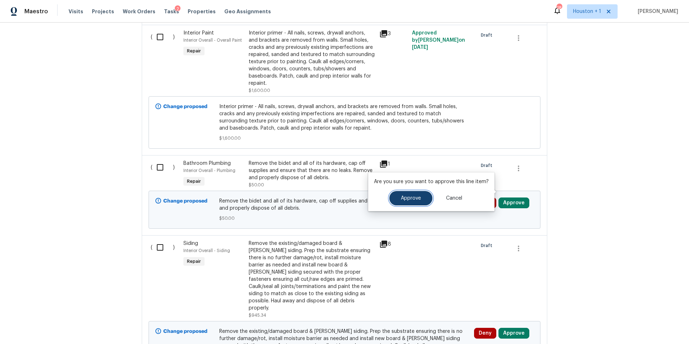
click at [416, 200] on span "Approve" at bounding box center [411, 198] width 20 height 5
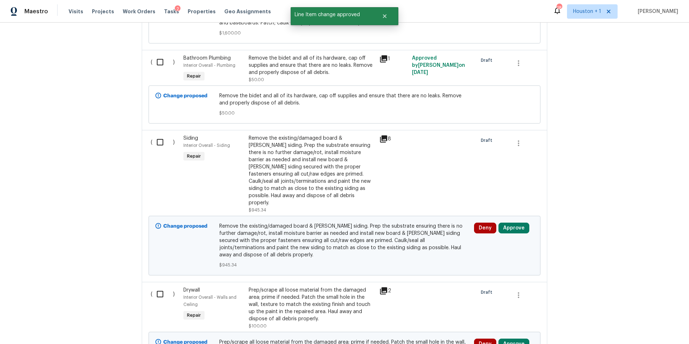
scroll to position [2295, 0]
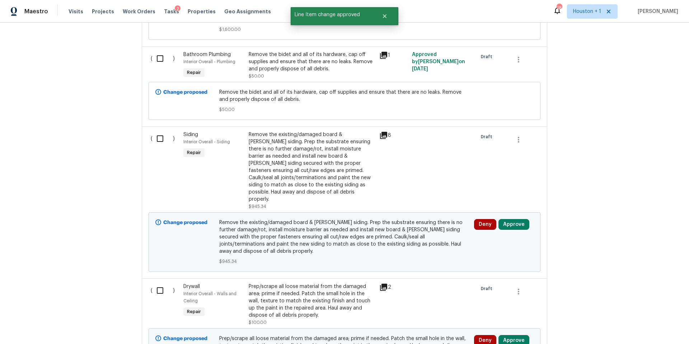
click at [382, 132] on icon at bounding box center [383, 135] width 7 height 7
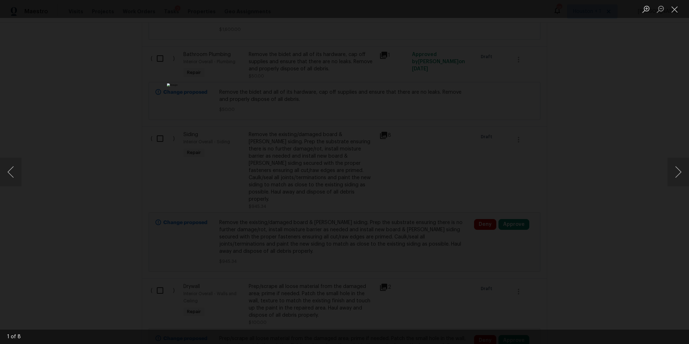
click at [650, 158] on div "Lightbox" at bounding box center [344, 172] width 689 height 344
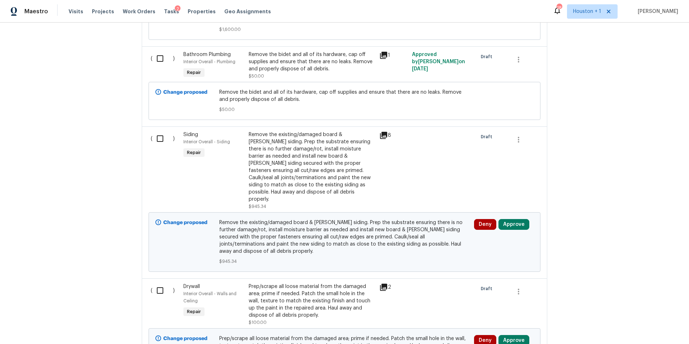
click at [322, 158] on div "Remove the existing/damaged board & batten siding. Prep the substrate ensuring …" at bounding box center [312, 167] width 126 height 72
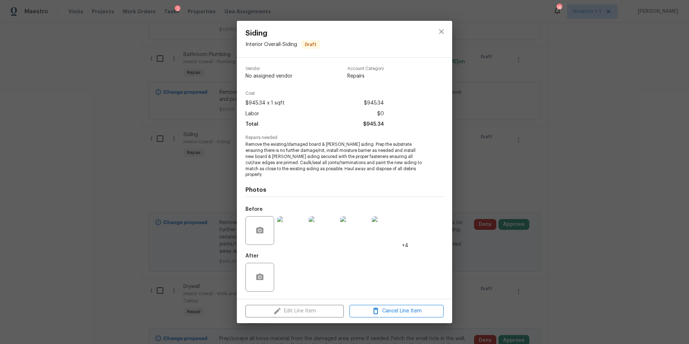
click at [287, 230] on img at bounding box center [291, 230] width 29 height 29
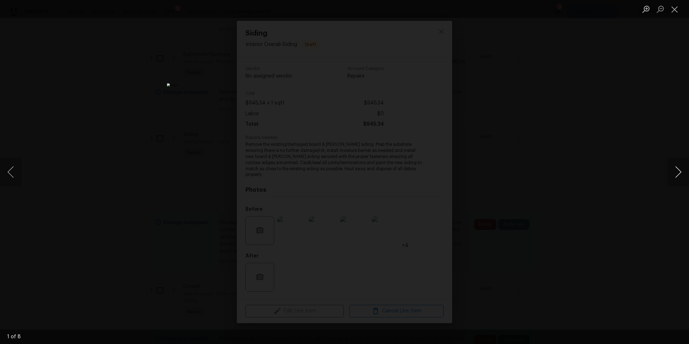
click at [679, 172] on button "Next image" at bounding box center [679, 172] width 22 height 29
click at [646, 198] on div "Lightbox" at bounding box center [344, 172] width 689 height 344
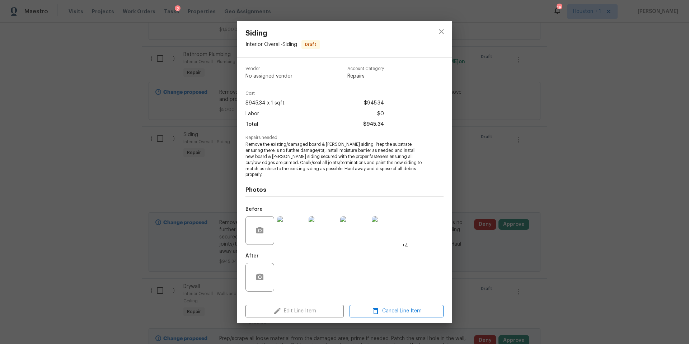
click at [510, 169] on div "Siding Interior Overall - Siding Draft Vendor No assigned vendor Account Catego…" at bounding box center [344, 172] width 689 height 344
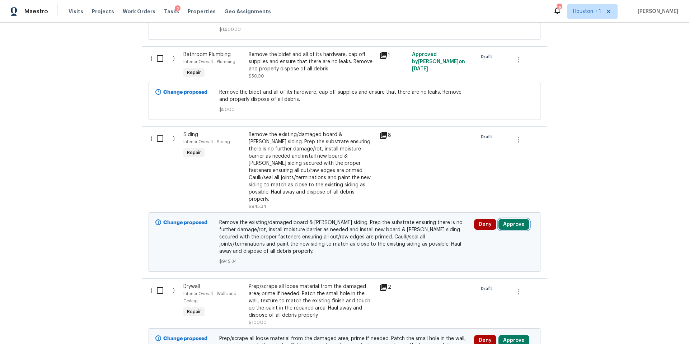
click at [512, 219] on button "Approve" at bounding box center [514, 224] width 31 height 11
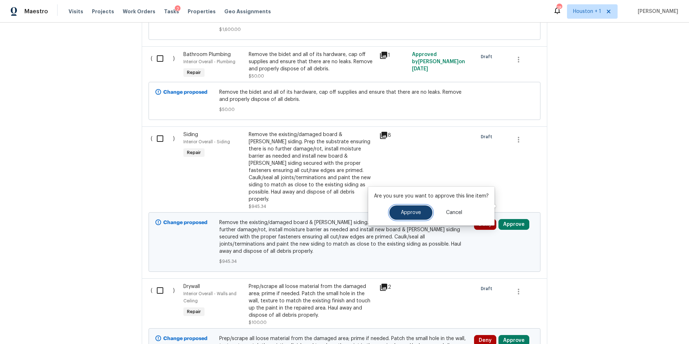
click at [419, 214] on button "Approve" at bounding box center [410, 212] width 43 height 14
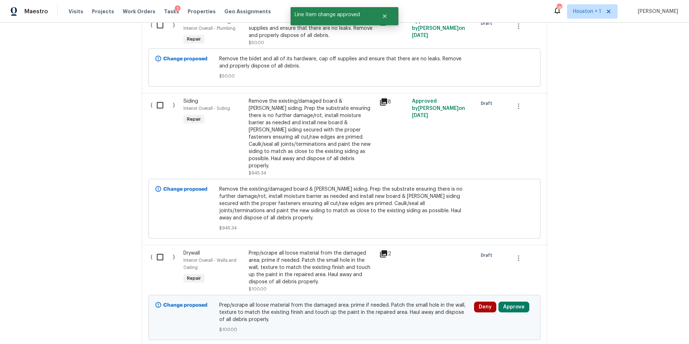
scroll to position [2362, 0]
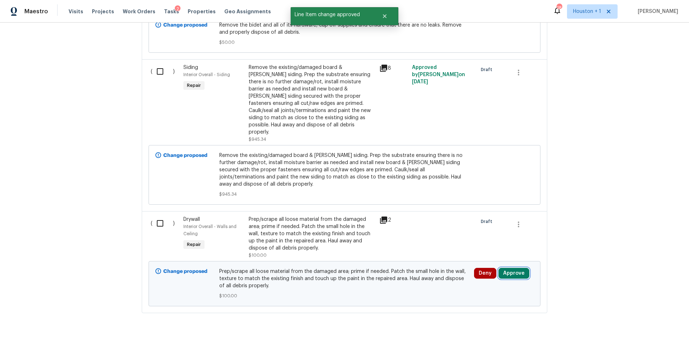
click at [511, 268] on button "Approve" at bounding box center [514, 273] width 31 height 11
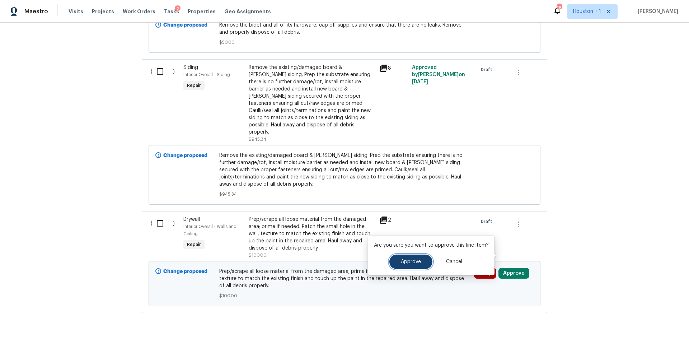
click at [411, 261] on span "Approve" at bounding box center [411, 261] width 20 height 5
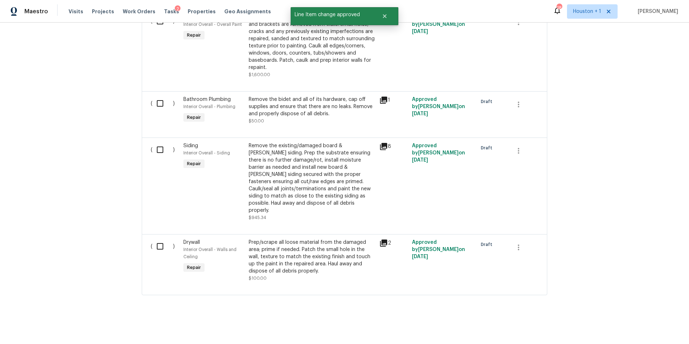
scroll to position [1452, 0]
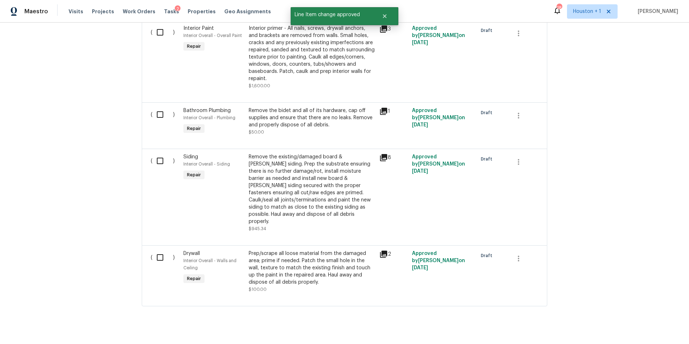
click at [304, 183] on div "Remove the existing/damaged board & batten siding. Prep the substrate ensuring …" at bounding box center [312, 189] width 126 height 72
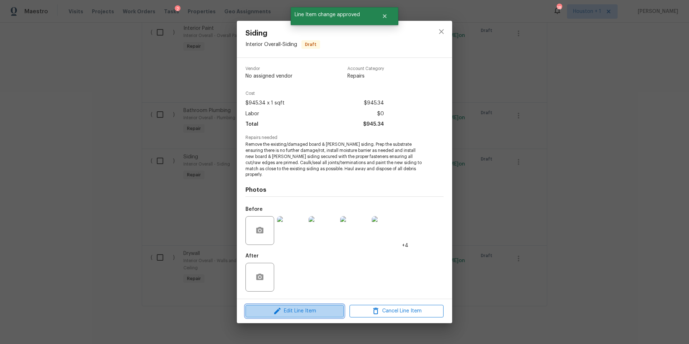
click at [296, 307] on span "Edit Line Item" at bounding box center [295, 310] width 94 height 9
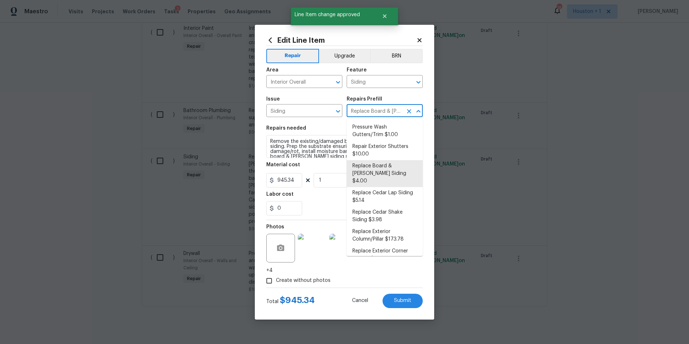
click at [362, 110] on input "Replace Board & Batten Siding $4.00" at bounding box center [375, 111] width 56 height 11
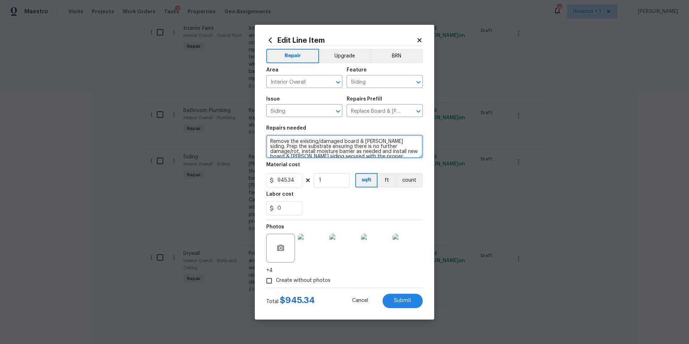
click at [313, 147] on textarea "Remove the existing/damaged board & batten siding. Prep the substrate ensuring …" at bounding box center [344, 146] width 156 height 23
drag, startPoint x: 299, startPoint y: 180, endPoint x: 267, endPoint y: 180, distance: 32.3
click at [267, 180] on input "945.34" at bounding box center [284, 180] width 36 height 14
type input "5.34"
type input "75"
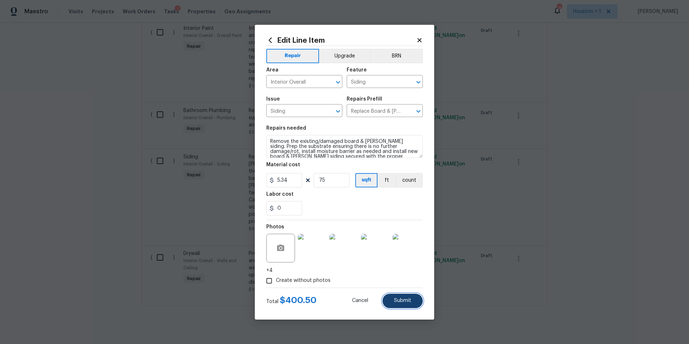
click at [396, 304] on button "Submit" at bounding box center [403, 301] width 40 height 14
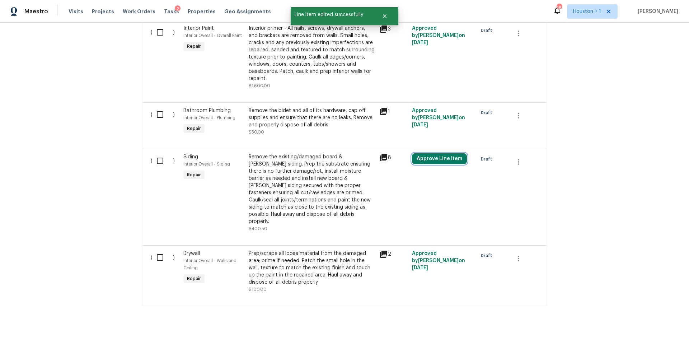
click at [431, 155] on button "Approve Line Item" at bounding box center [439, 158] width 55 height 11
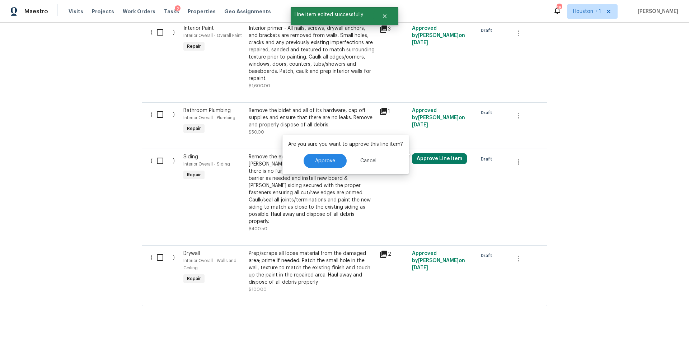
click at [323, 168] on div "Are you sure you want to approve this line item? Approve Cancel" at bounding box center [345, 154] width 126 height 39
click at [322, 164] on button "Approve" at bounding box center [325, 161] width 43 height 14
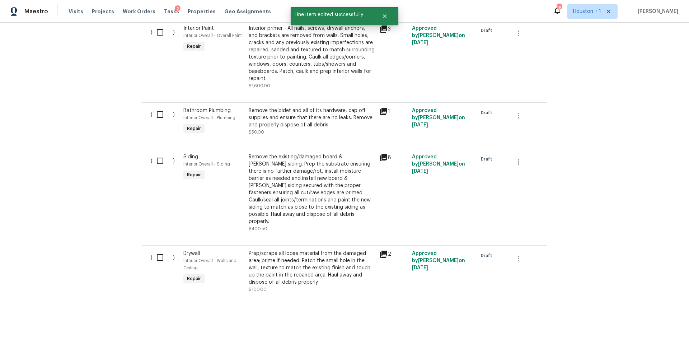
click at [308, 113] on div "Remove the bidet and all of its hardware, cap off supplies and ensure that ther…" at bounding box center [312, 118] width 126 height 22
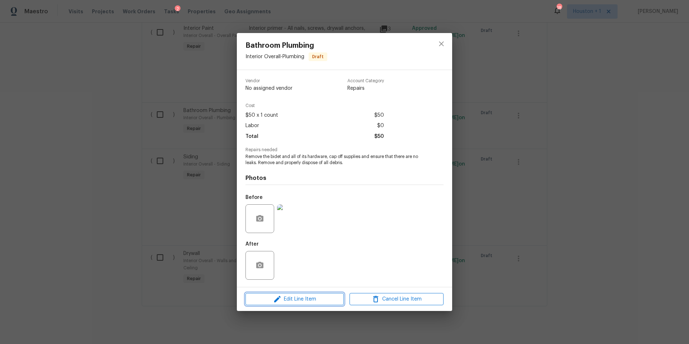
click at [326, 297] on span "Edit Line Item" at bounding box center [295, 299] width 94 height 9
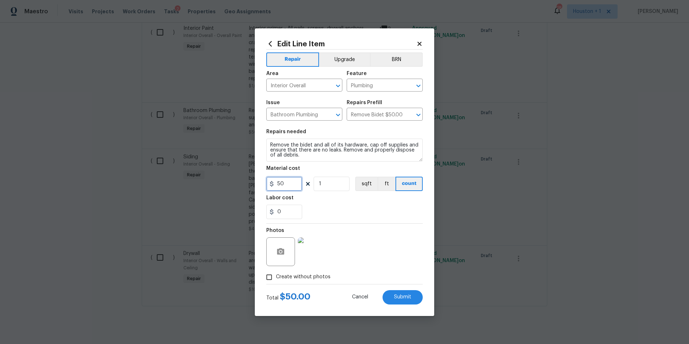
drag, startPoint x: 290, startPoint y: 183, endPoint x: 282, endPoint y: 184, distance: 7.3
click at [282, 184] on input "50" at bounding box center [284, 184] width 36 height 14
drag, startPoint x: 304, startPoint y: 156, endPoint x: 270, endPoint y: 145, distance: 35.9
click at [270, 145] on textarea "Remove the bidet and all of its hardware, cap off supplies and ensure that ther…" at bounding box center [344, 150] width 156 height 23
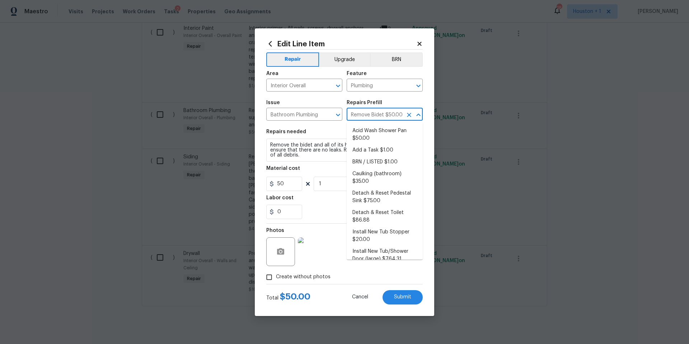
click at [375, 116] on input "Remove Bidet $50.00" at bounding box center [375, 114] width 56 height 11
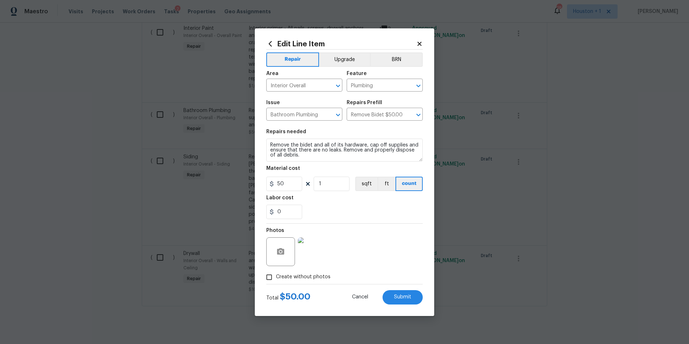
click at [324, 167] on div "Material cost" at bounding box center [344, 170] width 156 height 9
click at [421, 45] on icon at bounding box center [419, 44] width 4 height 4
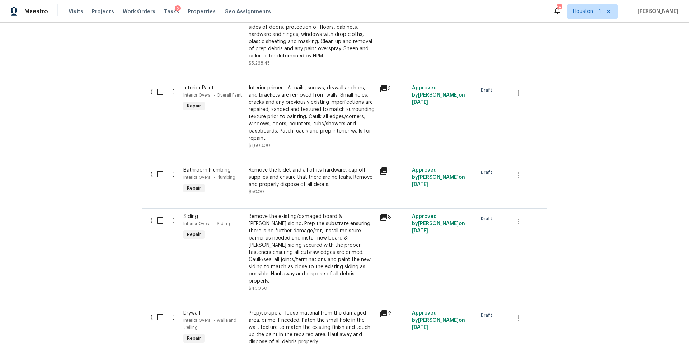
scroll to position [1391, 0]
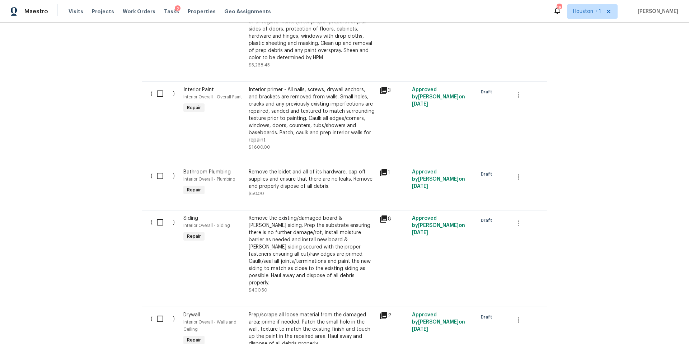
click at [324, 107] on div "Interior primer - All nails, screws, drywall anchors, and brackets are removed …" at bounding box center [312, 114] width 126 height 57
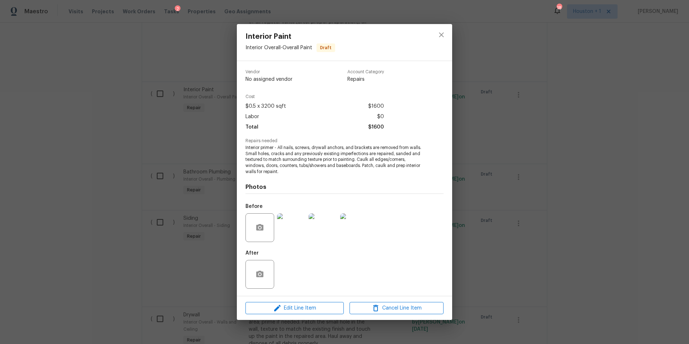
click at [490, 112] on div "Interior Paint Interior Overall - Overall Paint Draft Vendor No assigned vendor…" at bounding box center [344, 172] width 689 height 344
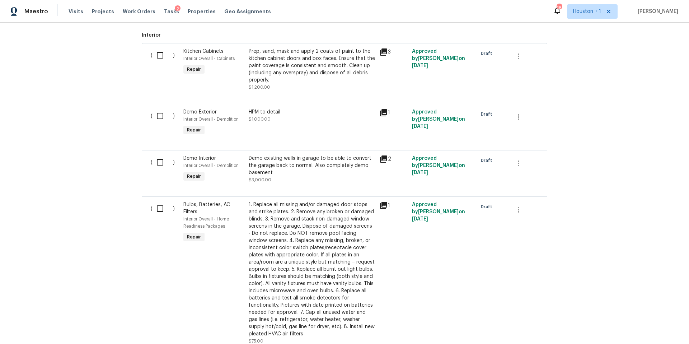
scroll to position [187, 0]
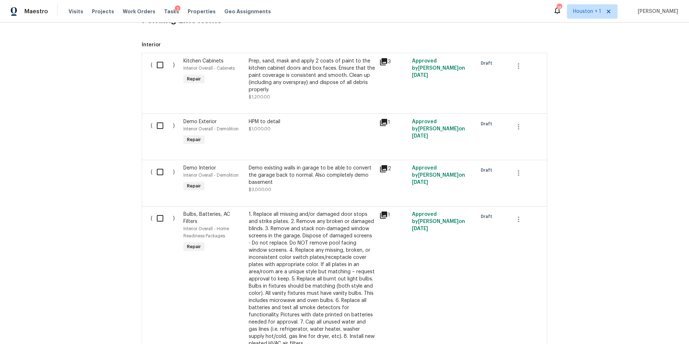
click at [304, 66] on div "Prep, sand, mask and apply 2 coats of paint to the kitchen cabinet doors and bo…" at bounding box center [312, 75] width 126 height 36
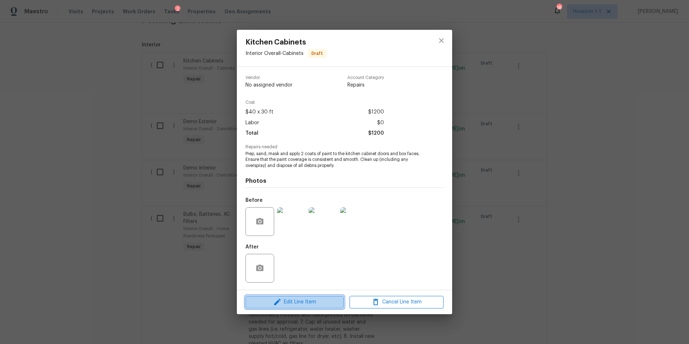
click at [295, 303] on span "Edit Line Item" at bounding box center [295, 302] width 94 height 9
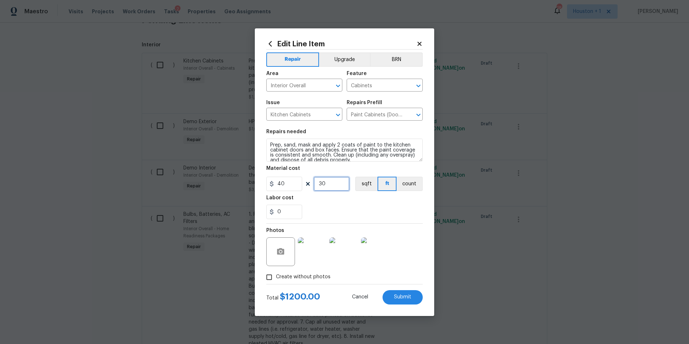
click at [333, 187] on input "30" at bounding box center [332, 184] width 36 height 14
type input "20"
click at [399, 301] on button "Submit" at bounding box center [403, 297] width 40 height 14
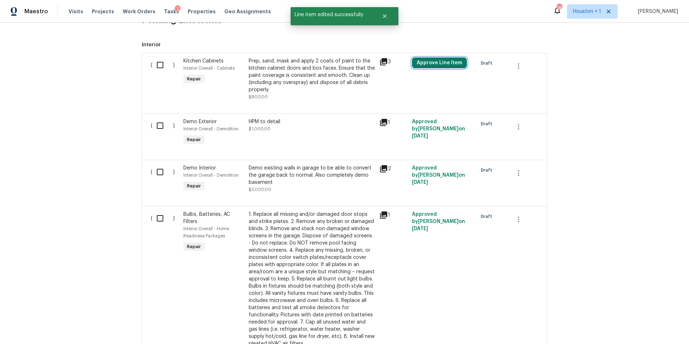
click at [433, 65] on button "Approve Line Item" at bounding box center [439, 62] width 55 height 11
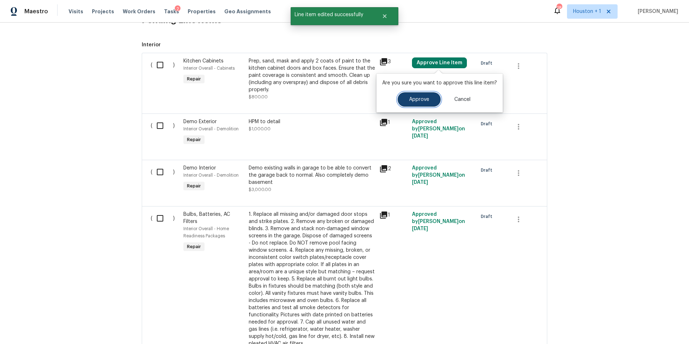
click at [424, 99] on span "Approve" at bounding box center [419, 99] width 20 height 5
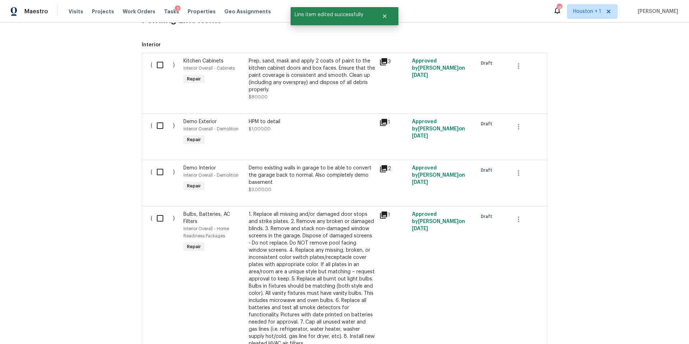
click at [313, 129] on div "HPM to detail $1,000.00" at bounding box center [312, 125] width 126 height 14
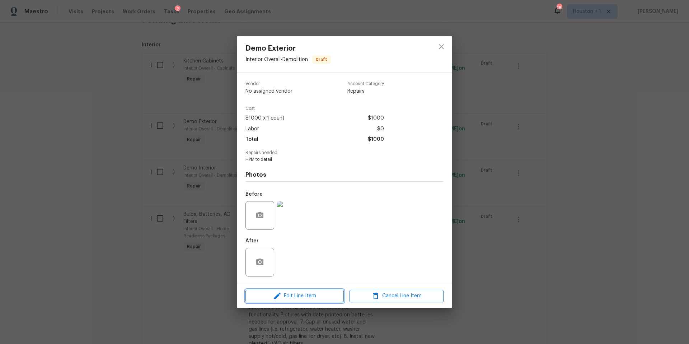
click at [296, 297] on span "Edit Line Item" at bounding box center [295, 295] width 94 height 9
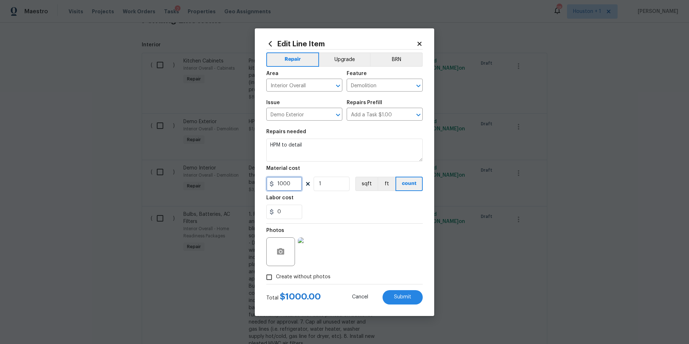
drag, startPoint x: 296, startPoint y: 185, endPoint x: 268, endPoint y: 183, distance: 28.1
click at [268, 183] on input "1000" at bounding box center [284, 184] width 36 height 14
type input "75"
click at [306, 148] on textarea "HPM to detail" at bounding box center [344, 150] width 156 height 23
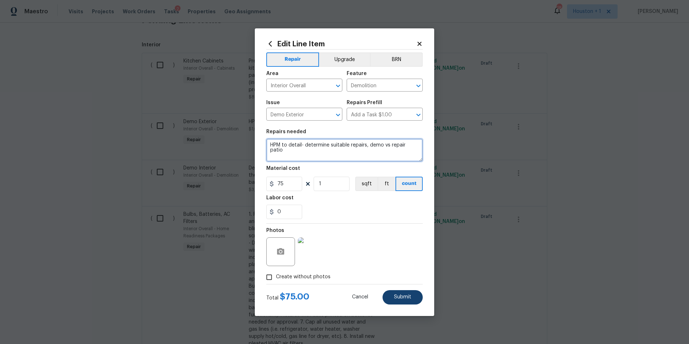
type textarea "HPM to detail- determine suitable repairs, demo vs repair patio"
click at [402, 298] on span "Submit" at bounding box center [402, 296] width 17 height 5
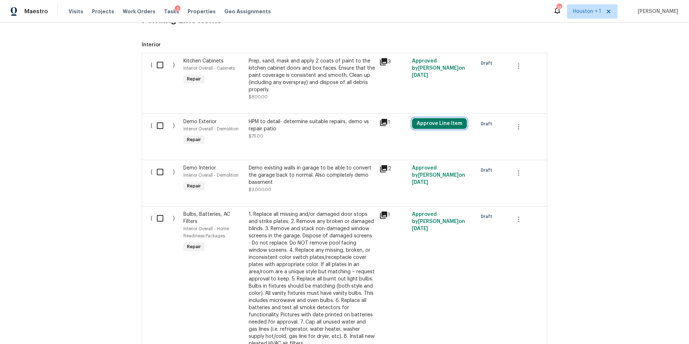
click at [434, 125] on button "Approve Line Item" at bounding box center [439, 123] width 55 height 11
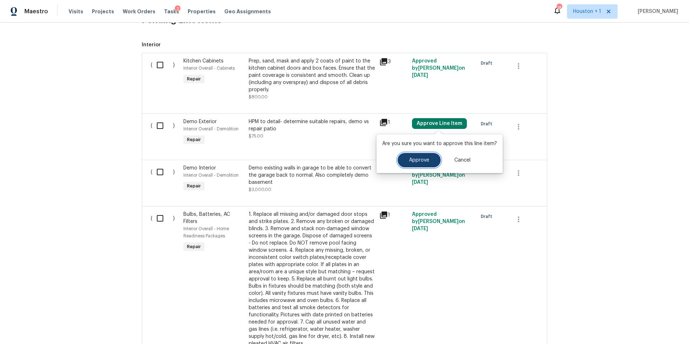
click at [407, 157] on button "Approve" at bounding box center [419, 160] width 43 height 14
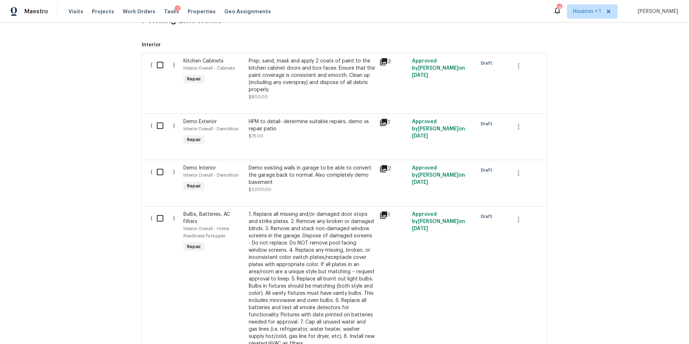
click at [313, 170] on div "Demo existing walls in garage to be able to convert the garage back to normal. …" at bounding box center [312, 175] width 126 height 22
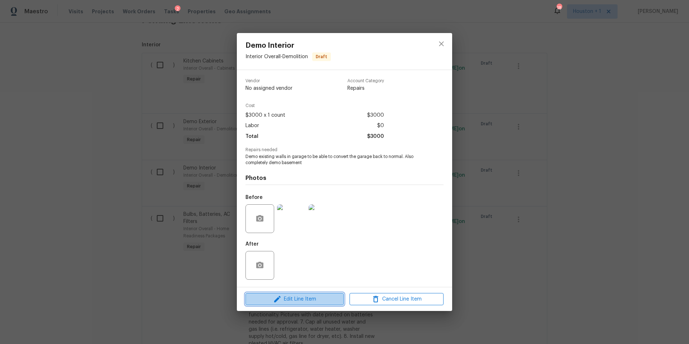
click at [288, 297] on span "Edit Line Item" at bounding box center [295, 299] width 94 height 9
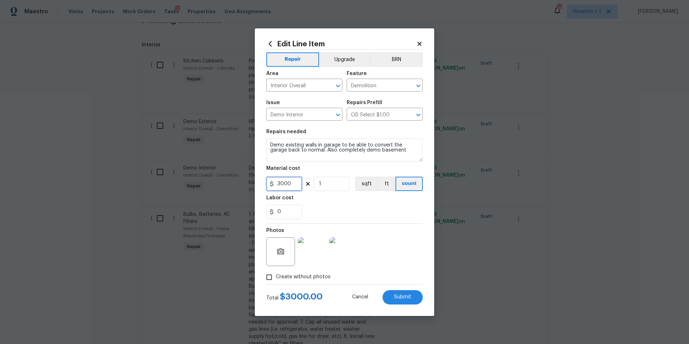
drag, startPoint x: 296, startPoint y: 183, endPoint x: 276, endPoint y: 183, distance: 19.7
click at [276, 183] on input "3000" at bounding box center [284, 184] width 36 height 14
click at [411, 114] on icon "Clear" at bounding box center [409, 114] width 7 height 7
type input "1500"
type input "OD Select $1.00"
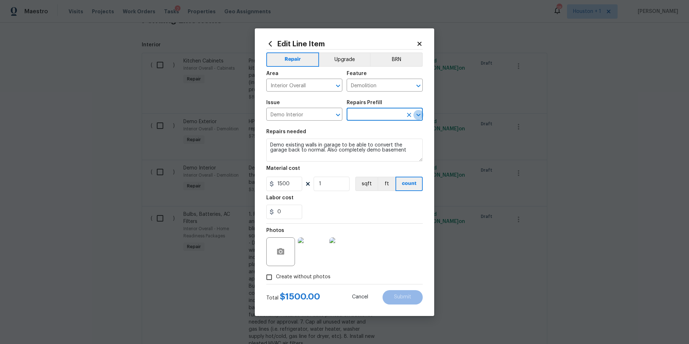
click at [418, 114] on icon "Open" at bounding box center [418, 115] width 9 height 9
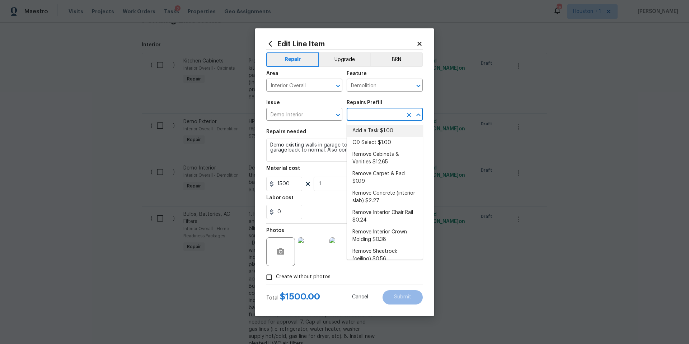
click at [369, 131] on li "Add a Task $1.00" at bounding box center [385, 131] width 76 height 12
type textarea "HPM to detail"
type input "Add a Task $1.00"
type input "1"
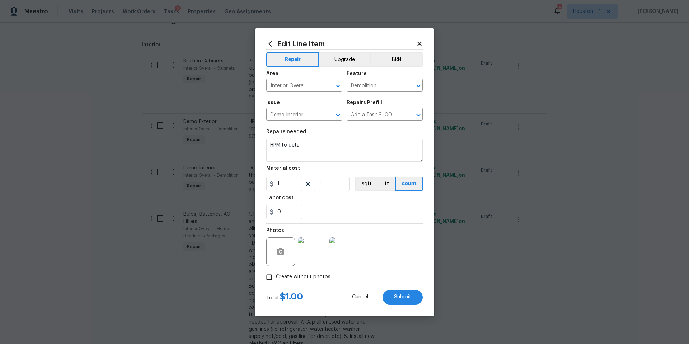
click at [418, 42] on icon at bounding box center [419, 44] width 4 height 4
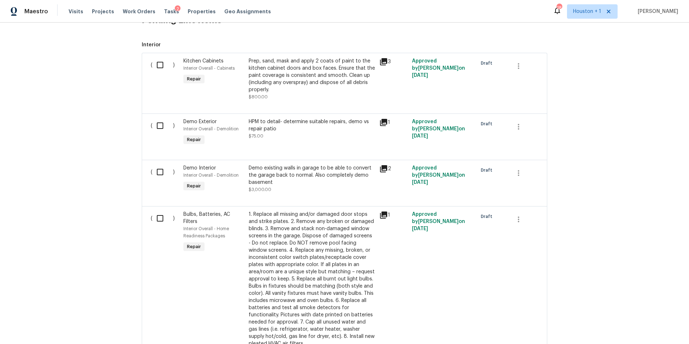
click at [301, 168] on div "Demo existing walls in garage to be able to convert the garage back to normal. …" at bounding box center [312, 175] width 126 height 22
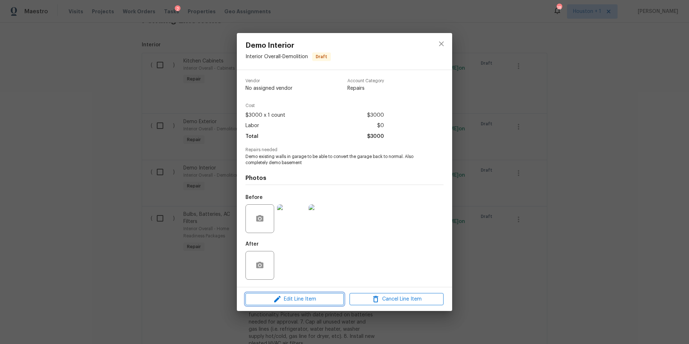
click at [294, 301] on span "Edit Line Item" at bounding box center [295, 299] width 94 height 9
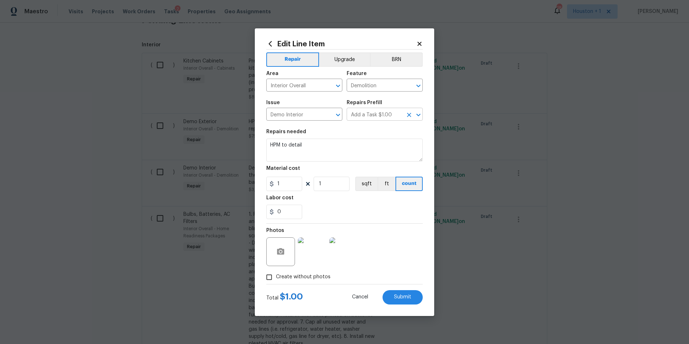
click at [420, 115] on icon "Open" at bounding box center [418, 115] width 9 height 9
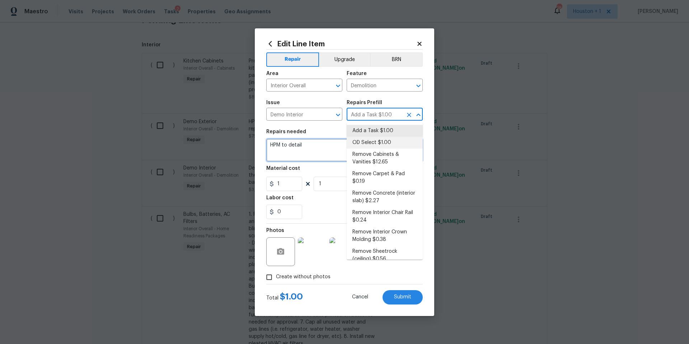
click at [304, 143] on textarea "HPM to detail" at bounding box center [344, 150] width 156 height 23
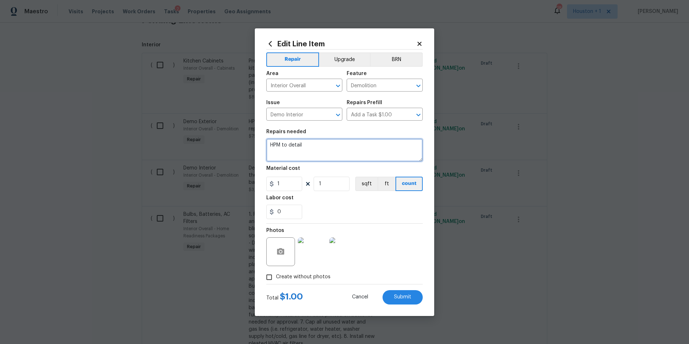
drag, startPoint x: 307, startPoint y: 145, endPoint x: 266, endPoint y: 145, distance: 41.3
click at [266, 145] on div "Edit Line Item Repair Upgrade BRN Area Interior Overall ​ Feature Demolition ​ …" at bounding box center [344, 171] width 179 height 287
type textarea "Demo walls to convert to a fully functional garage"
click at [288, 186] on input "1" at bounding box center [284, 184] width 36 height 14
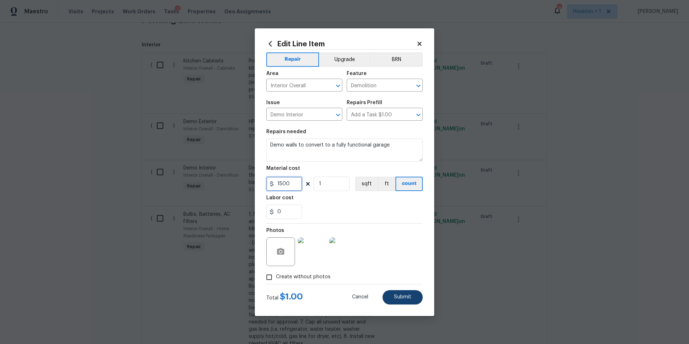
type input "1500"
click at [399, 298] on span "Submit" at bounding box center [402, 296] width 17 height 5
type textarea "Demo existing walls in garage to be able to convert the garage back to normal. …"
type input "3000"
type textarea "Demo walls to convert to a fully functional garage"
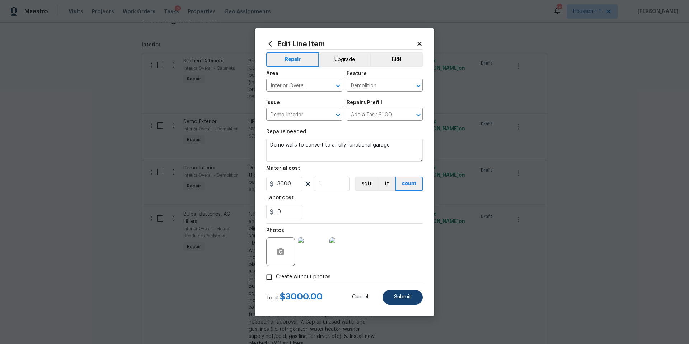
type input "1500"
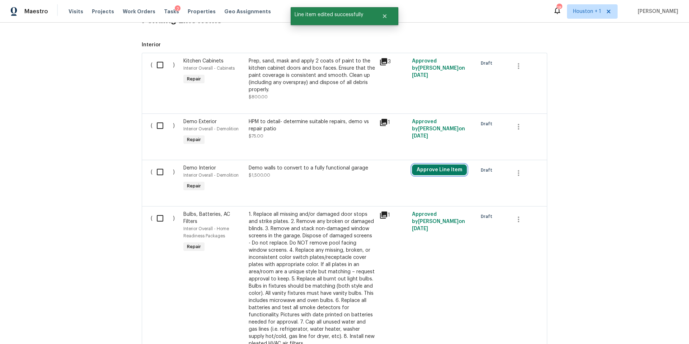
click at [426, 168] on button "Approve Line Item" at bounding box center [439, 169] width 55 height 11
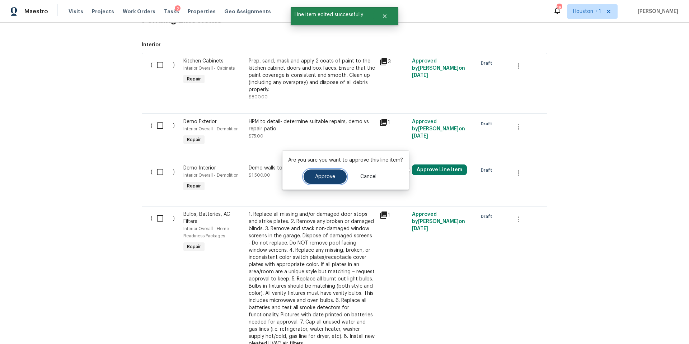
click at [326, 171] on button "Approve" at bounding box center [325, 176] width 43 height 14
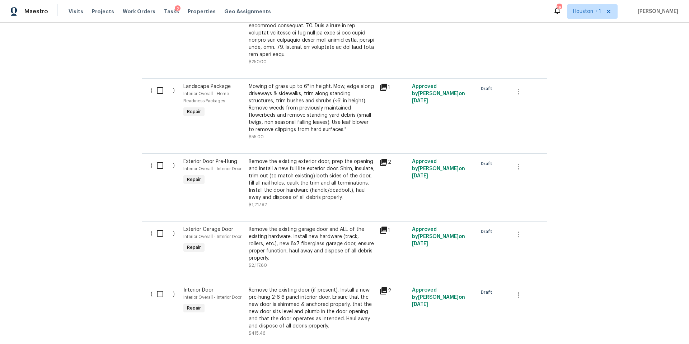
scroll to position [708, 0]
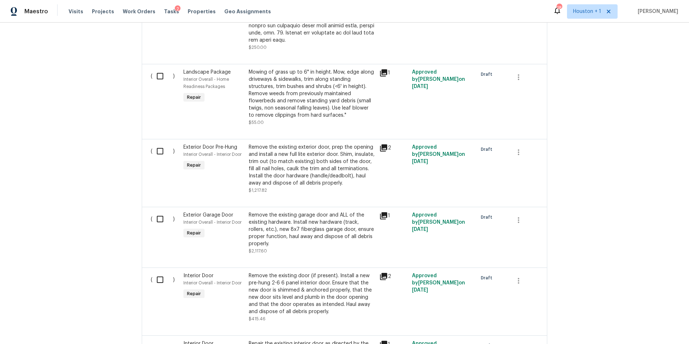
click at [314, 223] on div "Remove the existing garage door and ALL of the existing hardware. Install new h…" at bounding box center [312, 229] width 126 height 36
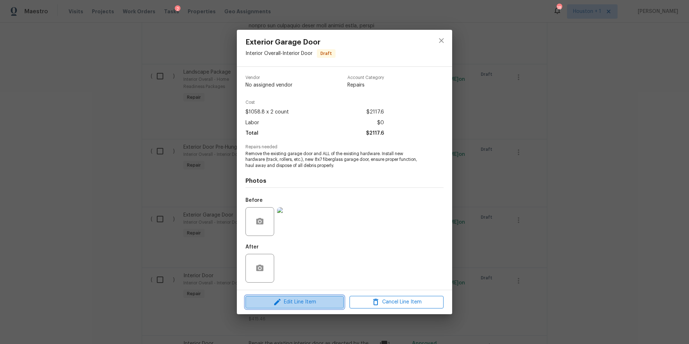
click at [299, 305] on span "Edit Line Item" at bounding box center [295, 302] width 94 height 9
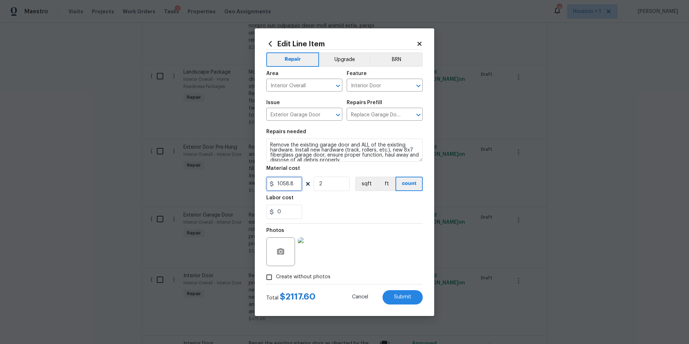
drag, startPoint x: 299, startPoint y: 183, endPoint x: 280, endPoint y: 183, distance: 18.7
click at [280, 183] on input "1058.8" at bounding box center [284, 184] width 36 height 14
type input "1250"
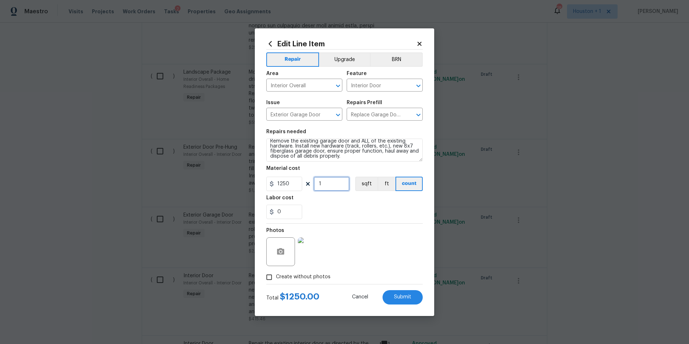
scroll to position [5, 0]
type input "1"
click at [405, 146] on textarea "Remove the existing garage door and ALL of the existing hardware. Install new h…" at bounding box center [344, 150] width 156 height 23
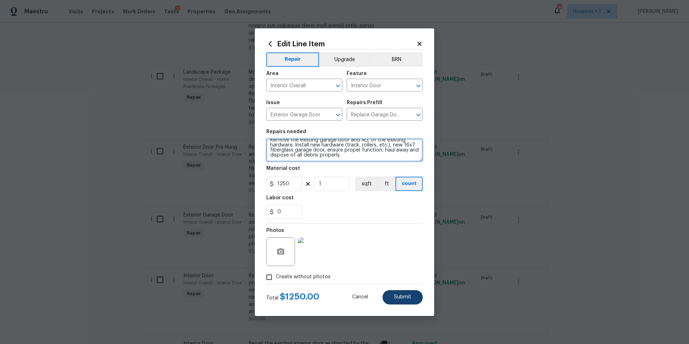
type textarea "Remove the existing garage door and ALL of the existing hardware. Install new h…"
click at [396, 298] on span "Submit" at bounding box center [402, 296] width 17 height 5
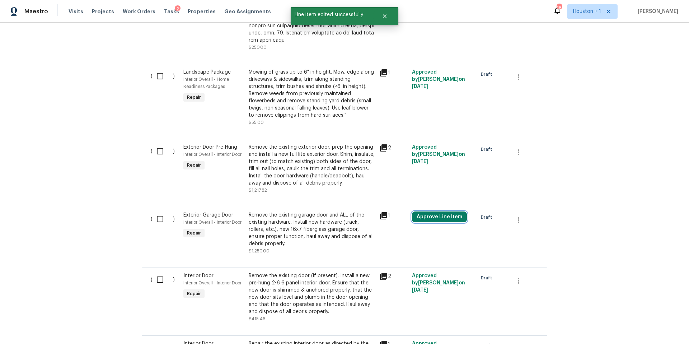
click at [440, 211] on button "Approve Line Item" at bounding box center [439, 216] width 55 height 11
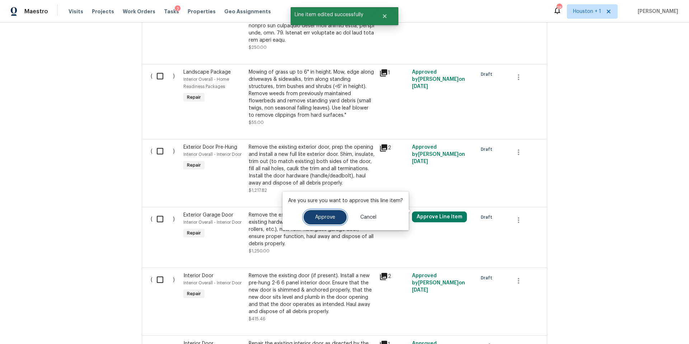
click at [323, 217] on span "Approve" at bounding box center [325, 217] width 20 height 5
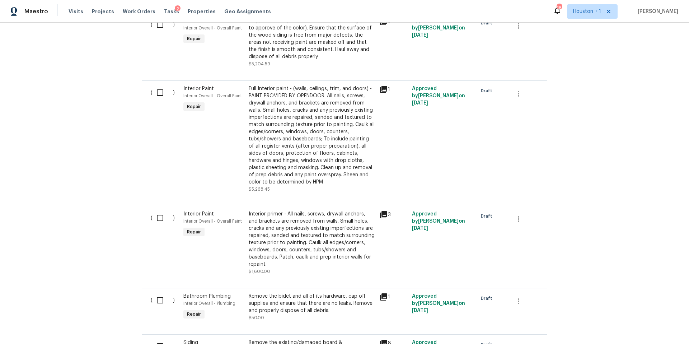
scroll to position [1263, 0]
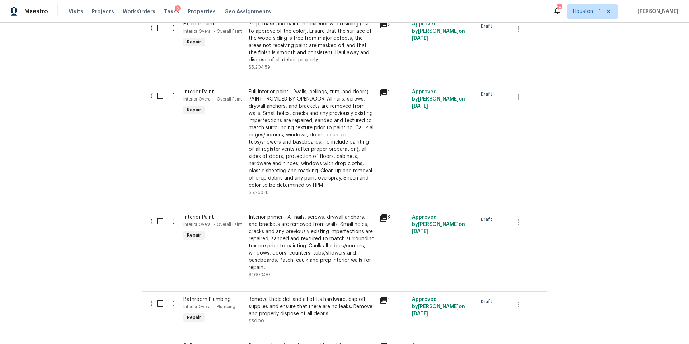
click at [294, 133] on div "Full Interior paint - (walls, ceilings, trim, and doors) - PAINT PROVIDED BY OP…" at bounding box center [312, 138] width 126 height 100
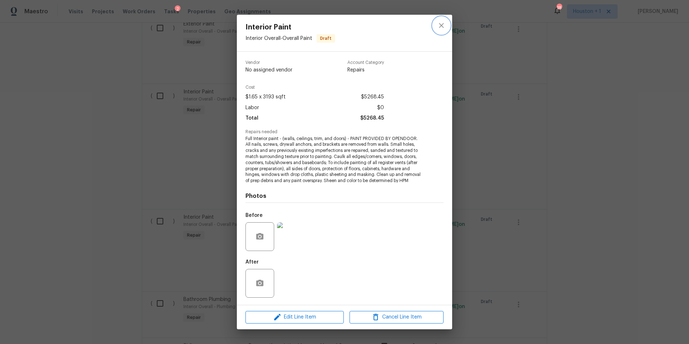
click at [439, 24] on icon "close" at bounding box center [441, 25] width 5 height 5
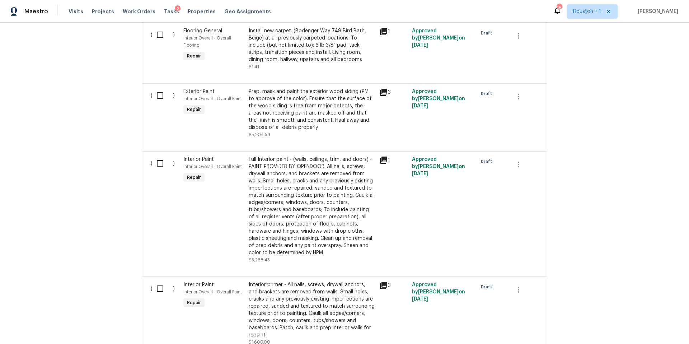
scroll to position [1193, 0]
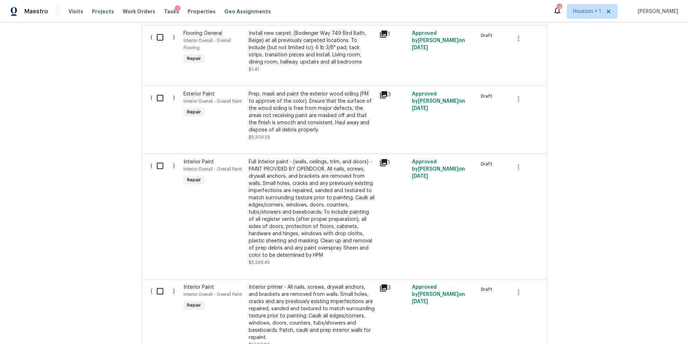
click at [306, 106] on div "Prep, mask and paint the exterior wood siding (PM to approve of the color). Ens…" at bounding box center [312, 111] width 126 height 43
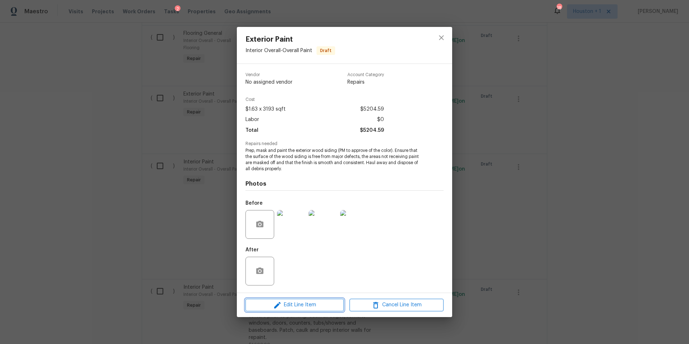
click at [289, 308] on span "Edit Line Item" at bounding box center [295, 304] width 94 height 9
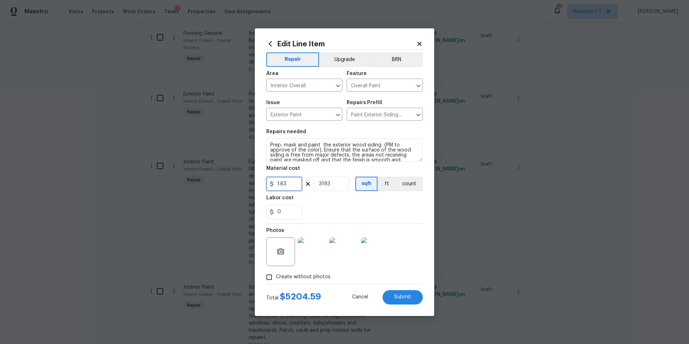
click at [293, 186] on input "1.63" at bounding box center [284, 184] width 36 height 14
type input "1.5"
click at [398, 305] on div "Edit Line Item Repair Upgrade BRN Area Interior Overall ​ Feature Overall Paint…" at bounding box center [344, 171] width 179 height 287
click at [398, 300] on span "Submit" at bounding box center [402, 296] width 17 height 5
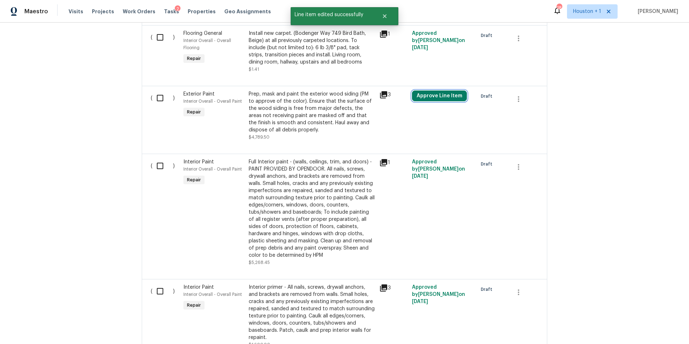
click at [431, 90] on button "Approve Line Item" at bounding box center [439, 95] width 55 height 11
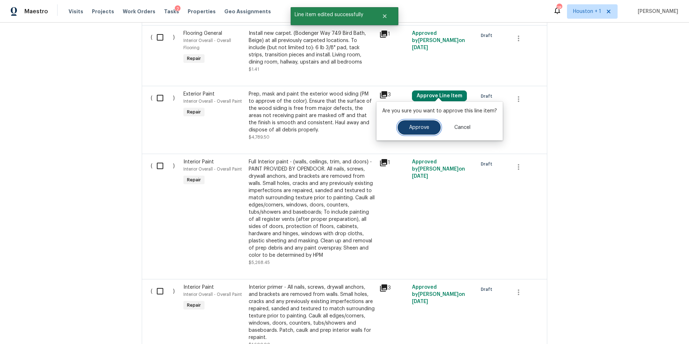
click at [412, 124] on button "Approve" at bounding box center [419, 127] width 43 height 14
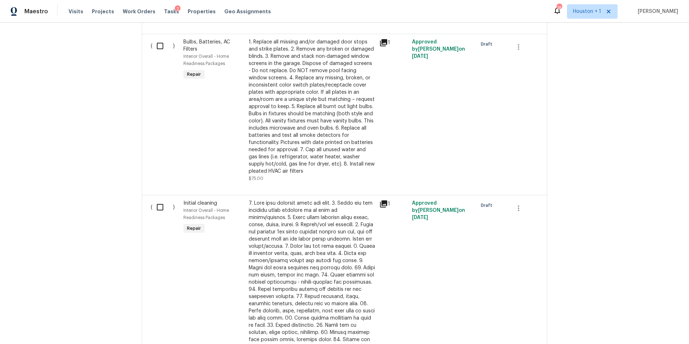
scroll to position [0, 0]
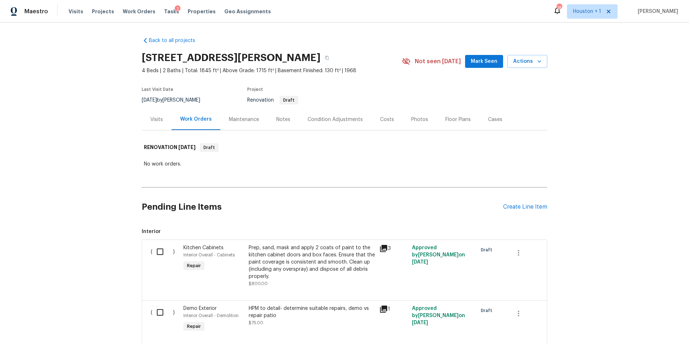
click at [154, 121] on div "Visits" at bounding box center [156, 119] width 13 height 7
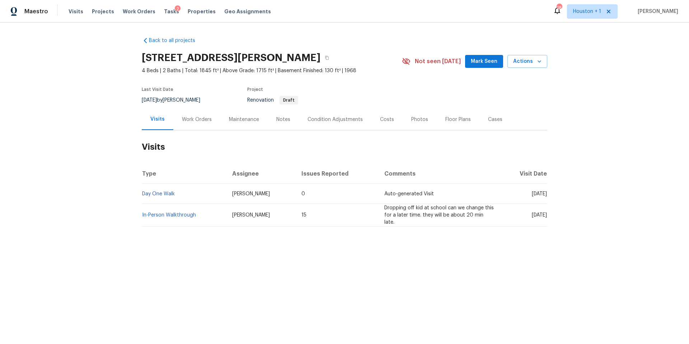
click at [193, 117] on div "Work Orders" at bounding box center [197, 119] width 30 height 7
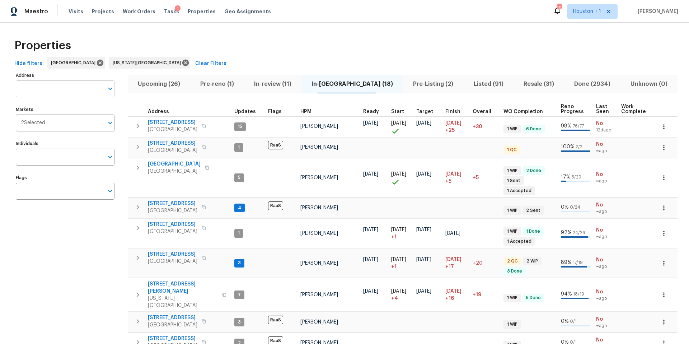
click at [67, 89] on input "Address" at bounding box center [60, 88] width 88 height 17
paste input "9432 Carter Dr, Overland Park, KS 66212"
type input "9432 Carter Dr, Overland Park, KS 66212"
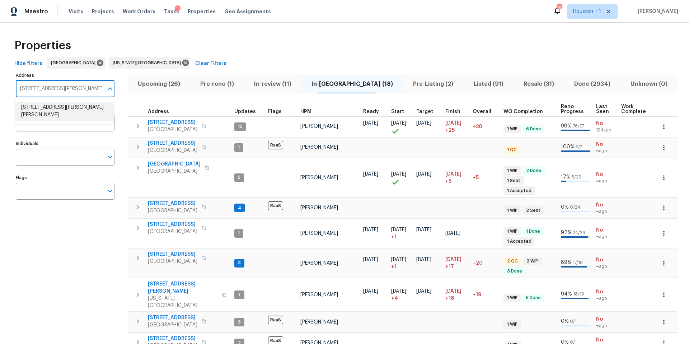
click at [66, 107] on li "9432 Carter Dr Overland Park KS 66212" at bounding box center [64, 111] width 99 height 19
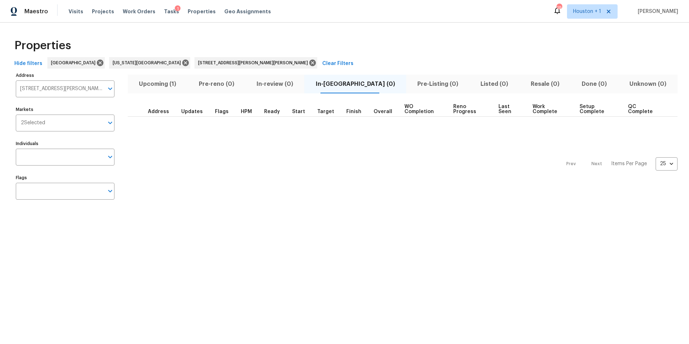
click at [167, 84] on span "Upcoming (1)" at bounding box center [157, 84] width 51 height 10
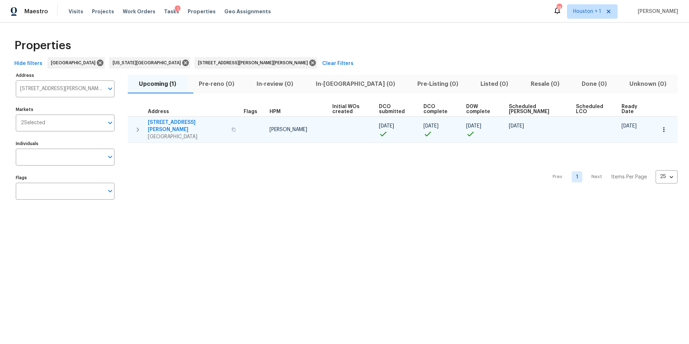
click at [662, 126] on icon "button" at bounding box center [663, 129] width 7 height 7
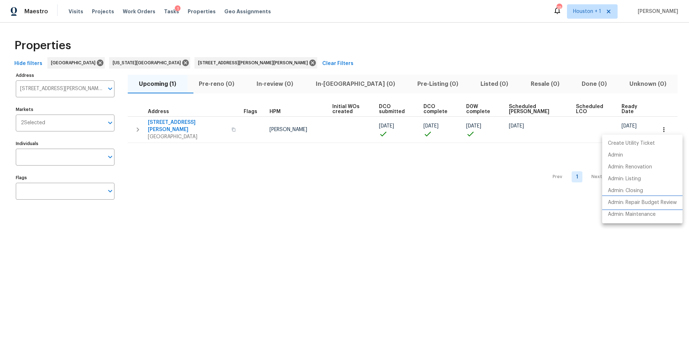
click at [622, 201] on p "Admin: Repair Budget Review" at bounding box center [642, 203] width 69 height 8
click at [663, 128] on div at bounding box center [344, 172] width 689 height 344
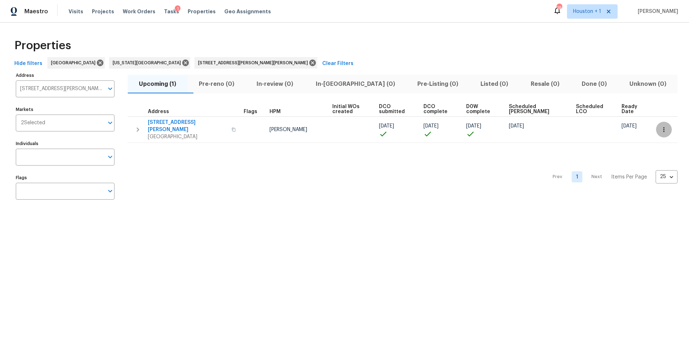
click at [663, 128] on icon "button" at bounding box center [663, 129] width 7 height 7
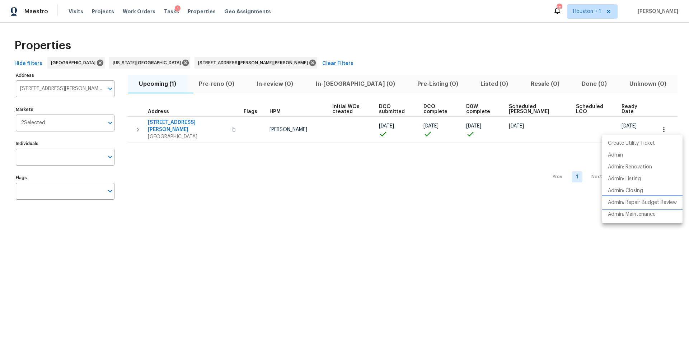
click at [621, 199] on p "Admin: Repair Budget Review" at bounding box center [642, 203] width 69 height 8
click at [191, 12] on div at bounding box center [344, 172] width 689 height 344
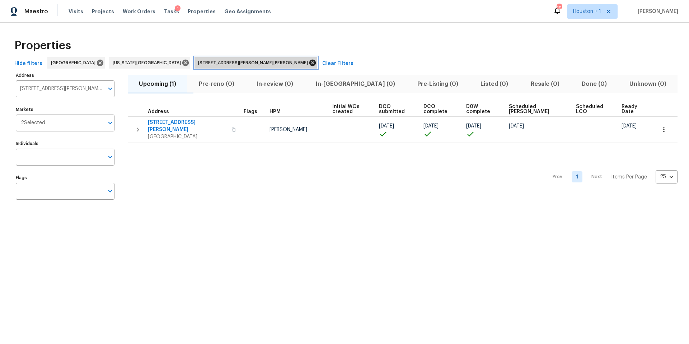
click at [309, 61] on icon at bounding box center [312, 63] width 6 height 6
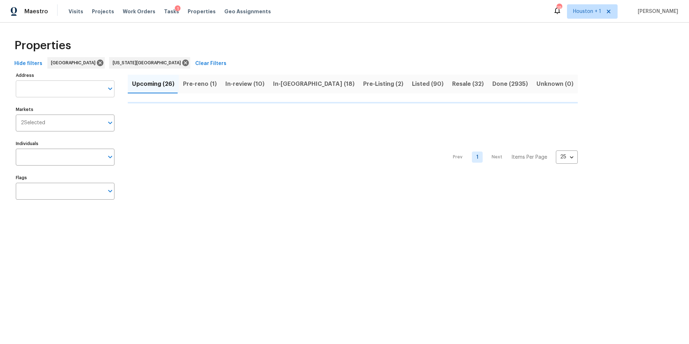
click at [57, 90] on input "Address" at bounding box center [60, 88] width 88 height 17
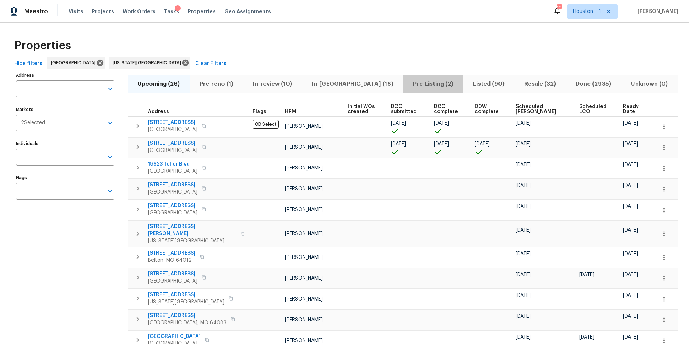
click at [408, 84] on span "Pre-Listing (2)" at bounding box center [433, 84] width 51 height 10
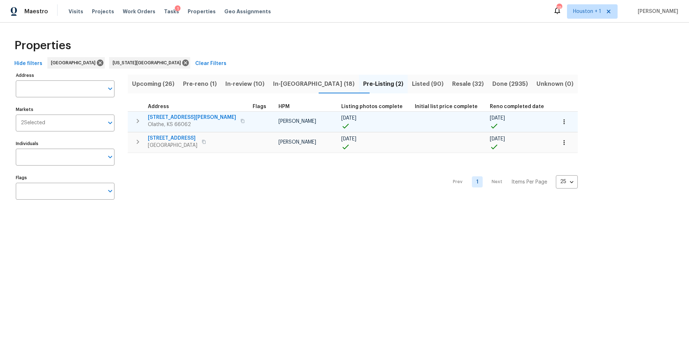
click at [173, 118] on span "12534 S Alcan Cir" at bounding box center [192, 117] width 88 height 7
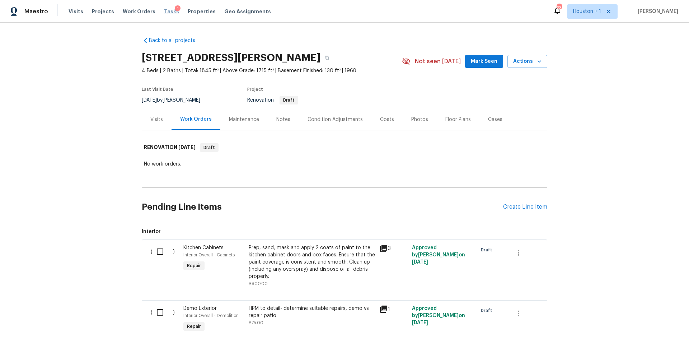
click at [164, 12] on span "Tasks" at bounding box center [171, 11] width 15 height 5
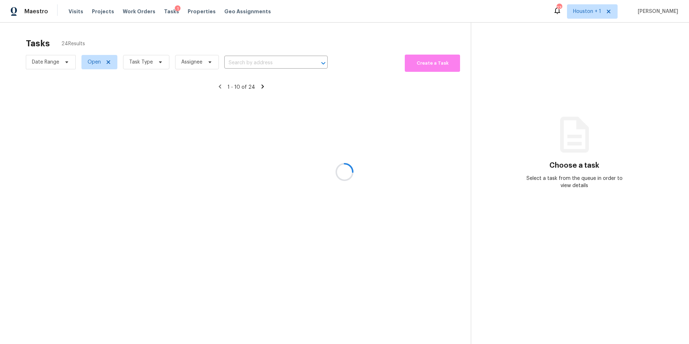
click at [149, 66] on div at bounding box center [344, 172] width 689 height 344
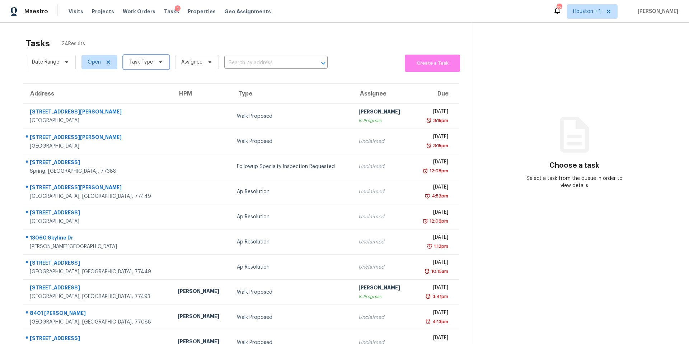
click at [149, 66] on span "Task Type" at bounding box center [146, 62] width 46 height 14
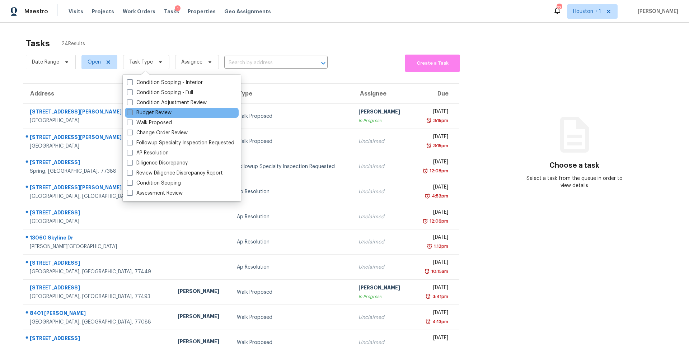
click at [143, 111] on label "Budget Review" at bounding box center [149, 112] width 45 height 7
click at [132, 111] on input "Budget Review" at bounding box center [129, 111] width 5 height 5
checkbox input "true"
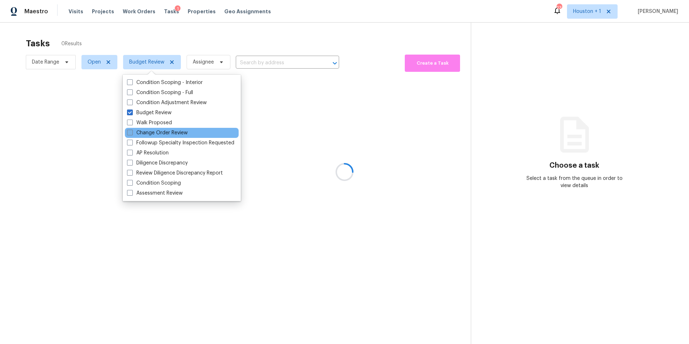
click at [142, 133] on label "Change Order Review" at bounding box center [157, 132] width 61 height 7
click at [132, 133] on input "Change Order Review" at bounding box center [129, 131] width 5 height 5
checkbox input "true"
click at [179, 40] on div at bounding box center [344, 172] width 689 height 344
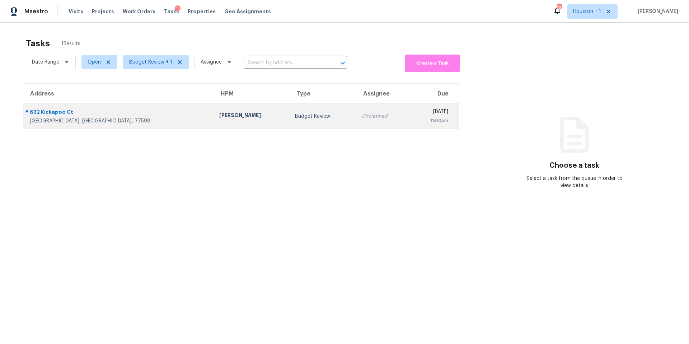
click at [219, 112] on div "Andy Taylor" at bounding box center [251, 116] width 65 height 9
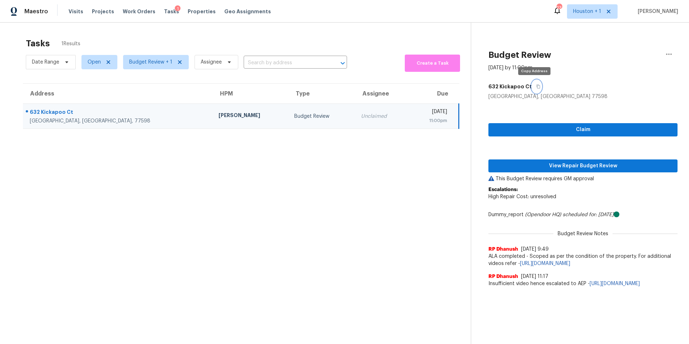
click at [536, 86] on icon "button" at bounding box center [538, 86] width 4 height 4
click at [553, 167] on span "View Repair Budget Review" at bounding box center [583, 166] width 178 height 9
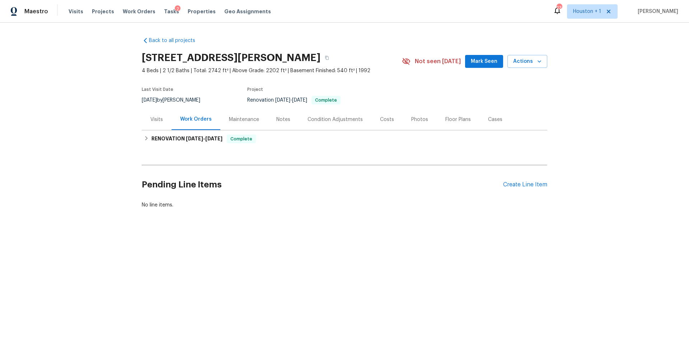
click at [157, 118] on div "Visits" at bounding box center [156, 119] width 13 height 7
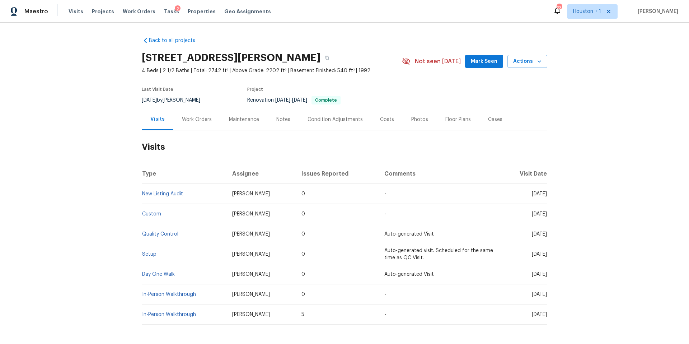
click at [191, 120] on div "Work Orders" at bounding box center [197, 119] width 30 height 7
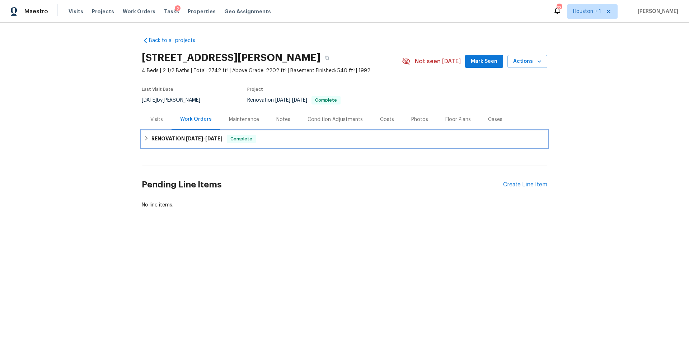
click at [182, 139] on h6 "RENOVATION [DATE] - [DATE]" at bounding box center [186, 139] width 71 height 9
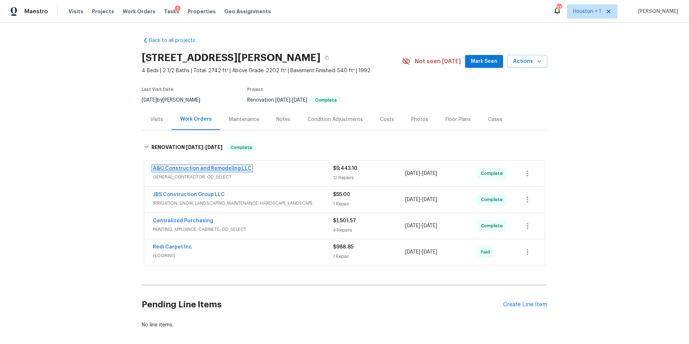
click at [191, 168] on link "A&C Construction and Remodeling LLC" at bounding box center [202, 168] width 99 height 5
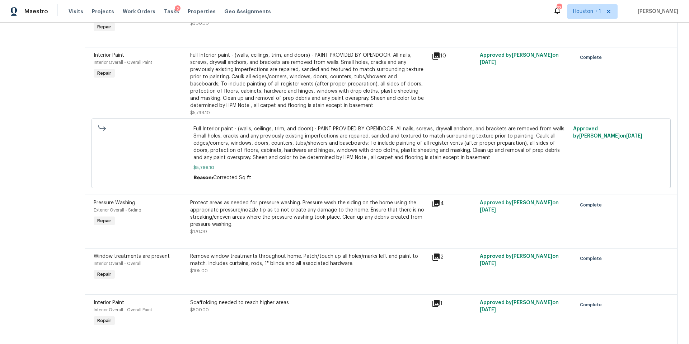
scroll to position [277, 0]
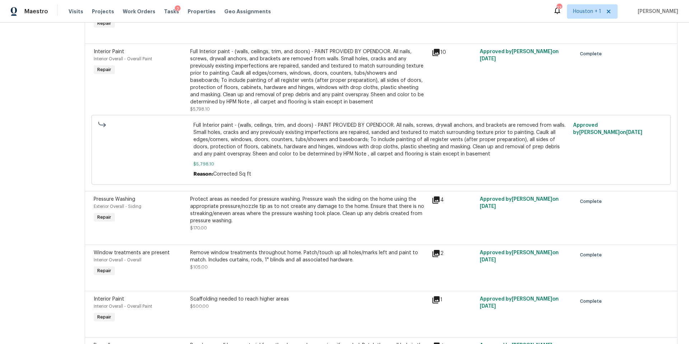
click at [439, 198] on icon at bounding box center [435, 199] width 7 height 7
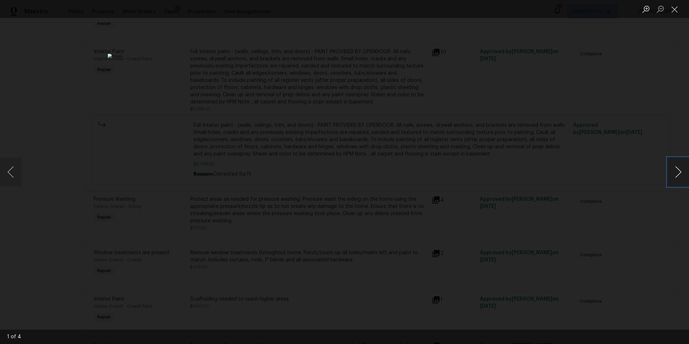
click at [679, 177] on button "Next image" at bounding box center [679, 172] width 22 height 29
click at [676, 177] on button "Next image" at bounding box center [679, 172] width 22 height 29
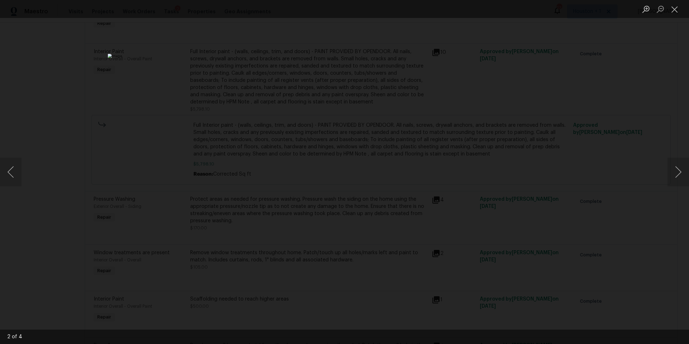
click at [577, 188] on div "Lightbox" at bounding box center [344, 172] width 689 height 344
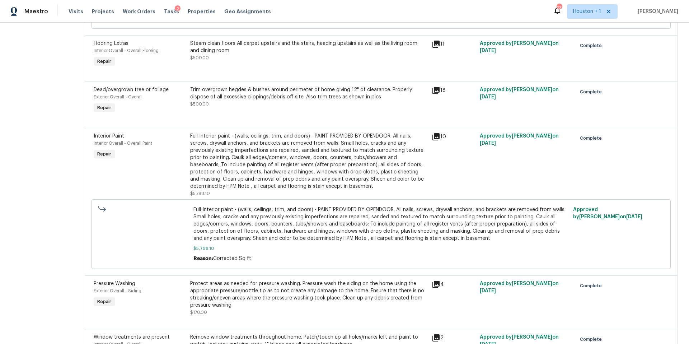
scroll to position [0, 0]
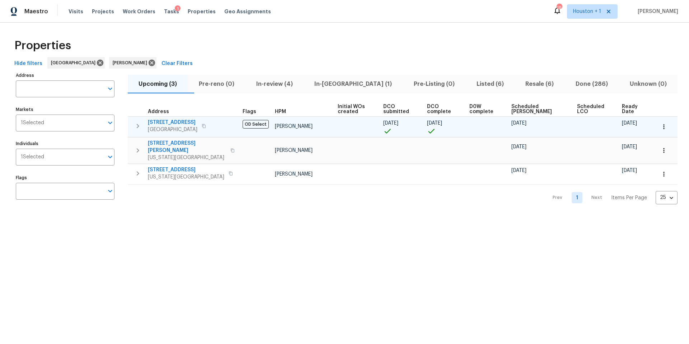
click at [173, 120] on span "[STREET_ADDRESS]" at bounding box center [173, 122] width 50 height 7
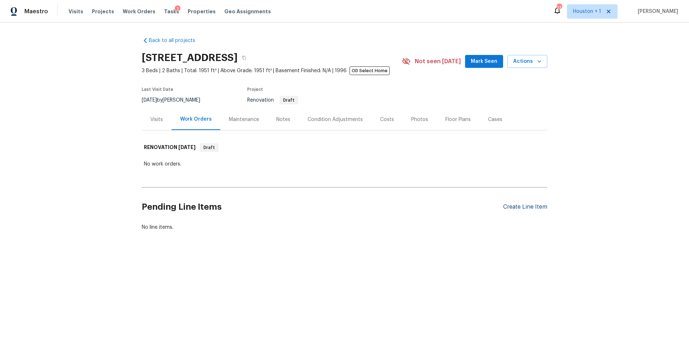
click at [528, 210] on div "Create Line Item" at bounding box center [525, 206] width 44 height 7
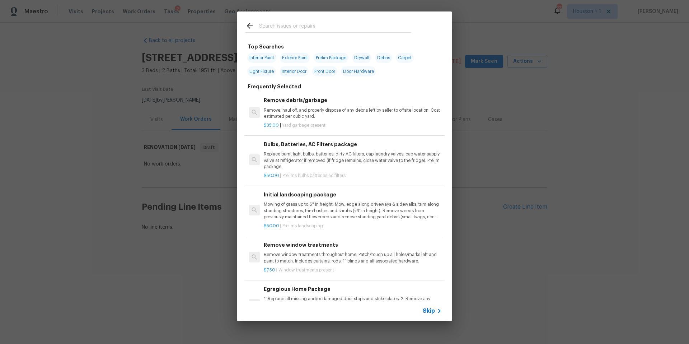
click at [279, 29] on input "text" at bounding box center [335, 27] width 152 height 11
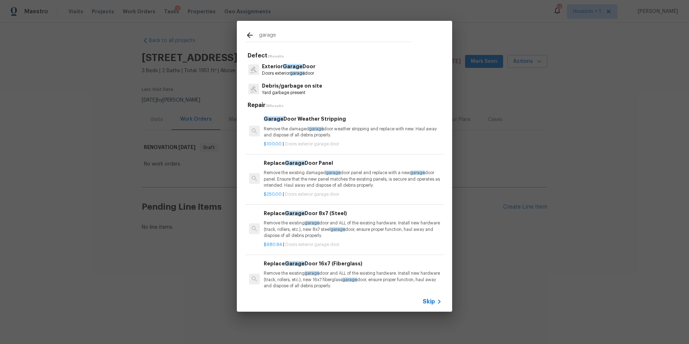
type input "garage"
click at [273, 68] on p "Exterior Garage Door" at bounding box center [288, 67] width 53 height 8
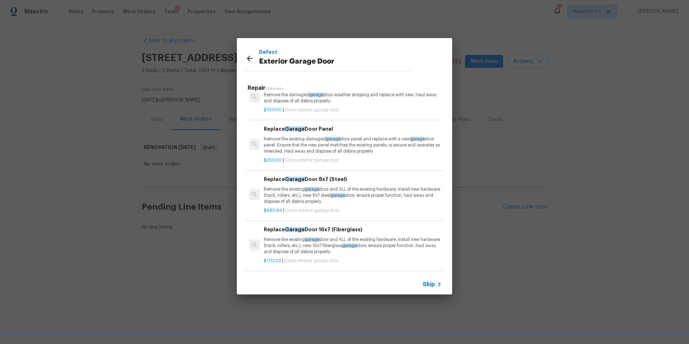
scroll to position [21, 0]
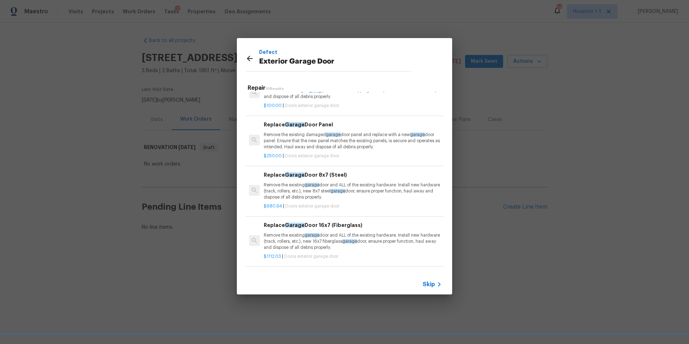
click at [297, 194] on p "Remove the existing garage door and ALL of the existing hardware. Install new h…" at bounding box center [353, 191] width 178 height 18
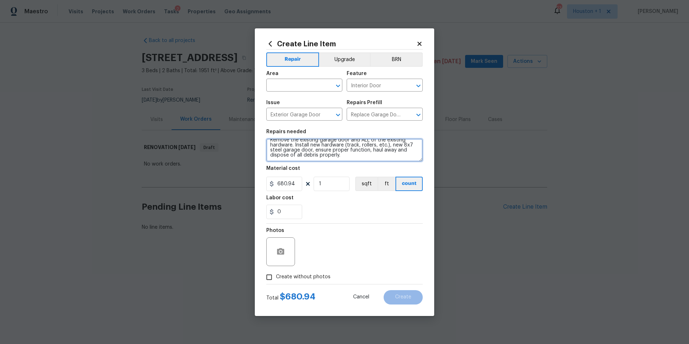
scroll to position [0, 0]
drag, startPoint x: 345, startPoint y: 156, endPoint x: 262, endPoint y: 137, distance: 84.9
click at [262, 137] on div "Create Line Item Repair Upgrade BRN Area ​ Feature Interior Door ​ Issue Exteri…" at bounding box center [344, 171] width 179 height 287
